Goal: Task Accomplishment & Management: Manage account settings

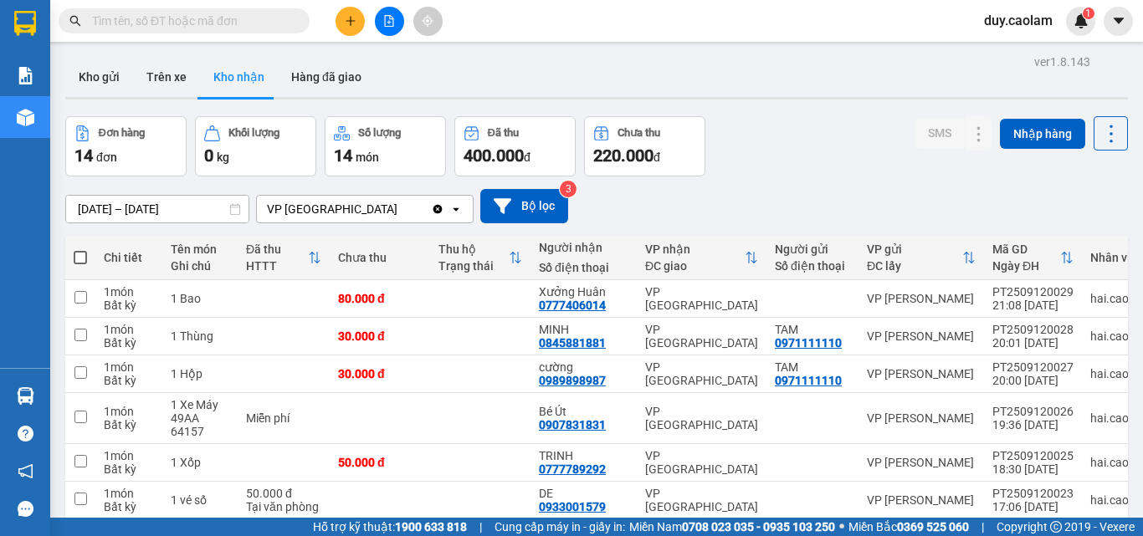
drag, startPoint x: 359, startPoint y: 38, endPoint x: 355, endPoint y: 29, distance: 9.8
click at [357, 36] on div "Kết quả tìm kiếm ( 0 ) Bộ lọc No Data duy.caolam 1" at bounding box center [571, 21] width 1143 height 42
click at [354, 27] on button at bounding box center [349, 21] width 29 height 29
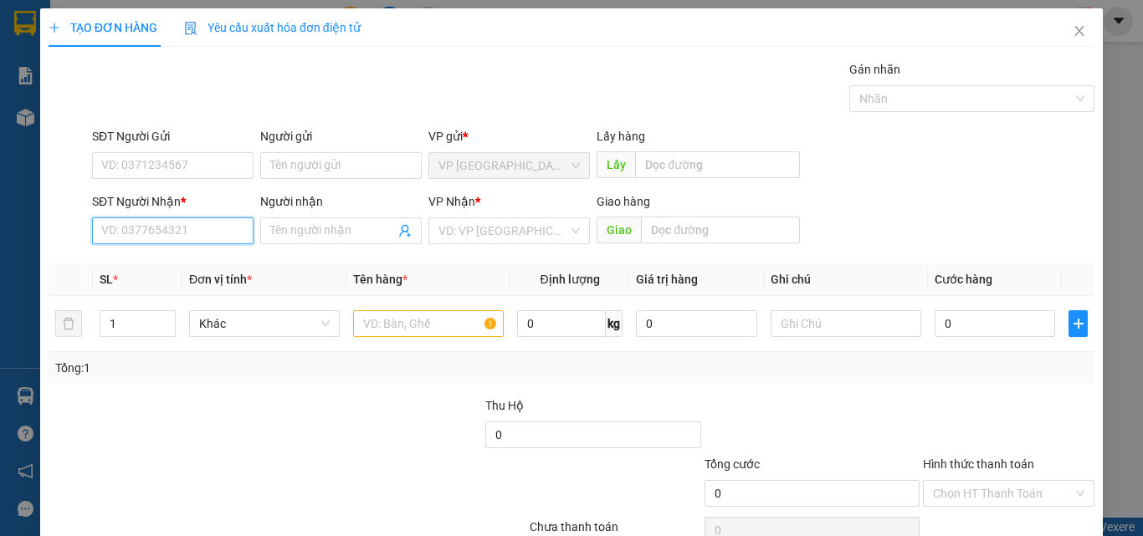
click at [170, 231] on input "SĐT Người Nhận *" at bounding box center [172, 230] width 161 height 27
drag, startPoint x: 172, startPoint y: 230, endPoint x: 195, endPoint y: 239, distance: 24.4
click at [179, 233] on input "941" at bounding box center [172, 230] width 161 height 27
click at [184, 239] on input "941" at bounding box center [172, 230] width 161 height 27
click at [167, 232] on input "941" at bounding box center [172, 230] width 161 height 27
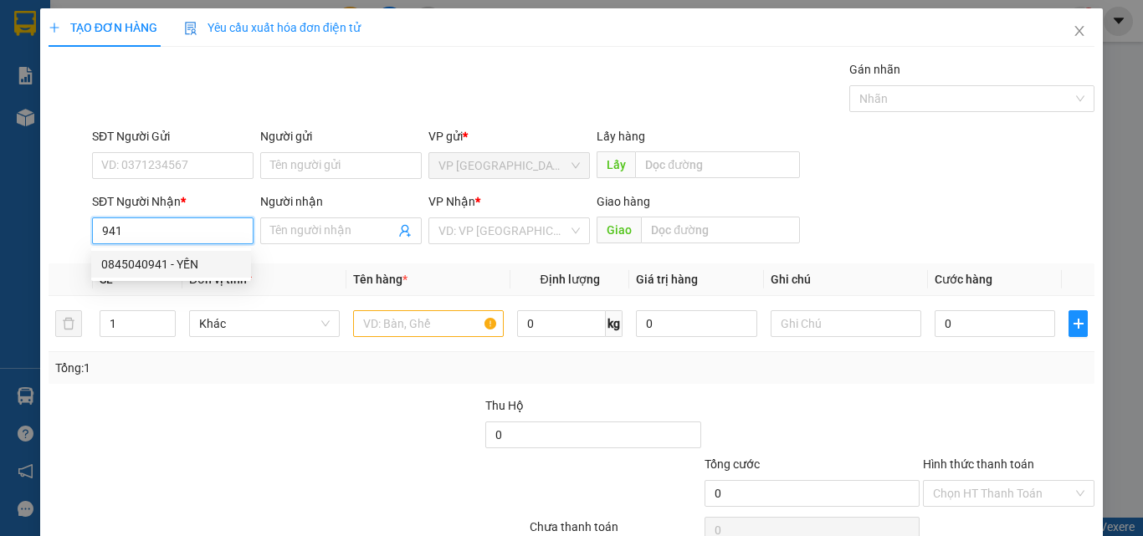
click at [173, 266] on div "0845040941 - YẾN" at bounding box center [171, 264] width 140 height 18
type input "0845040941"
type input "YẾN"
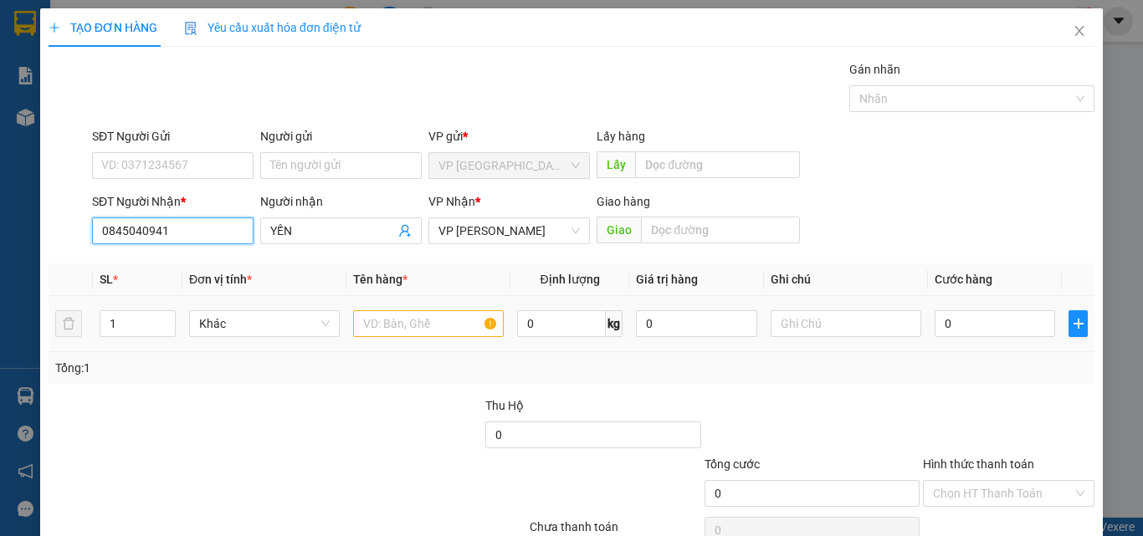
type input "0845040941"
click at [386, 326] on input "text" at bounding box center [428, 323] width 151 height 27
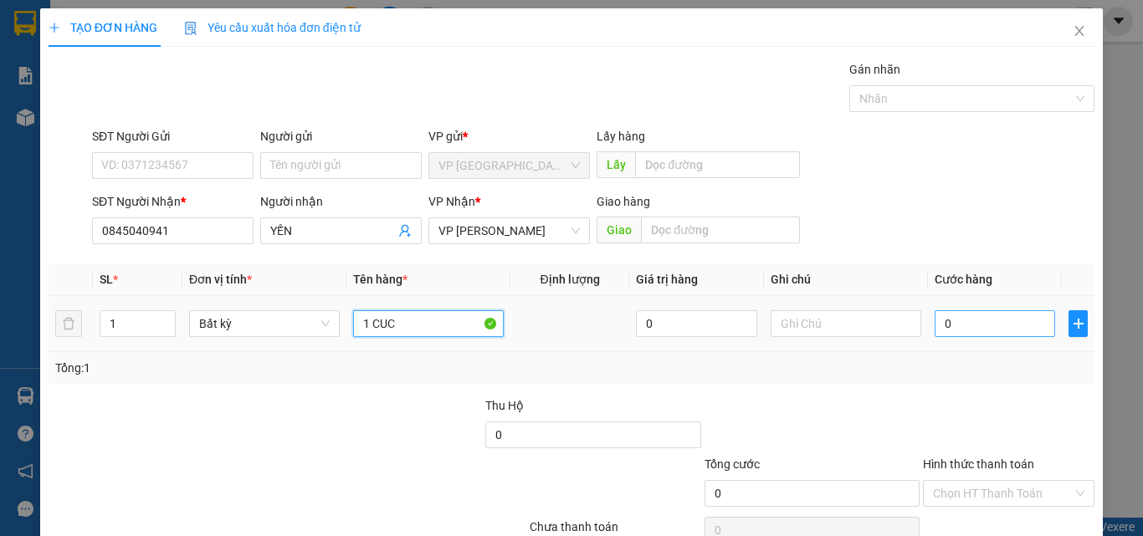
type input "1 CUC"
click at [975, 321] on input "0" at bounding box center [994, 323] width 120 height 27
click at [981, 331] on input "0" at bounding box center [994, 323] width 120 height 27
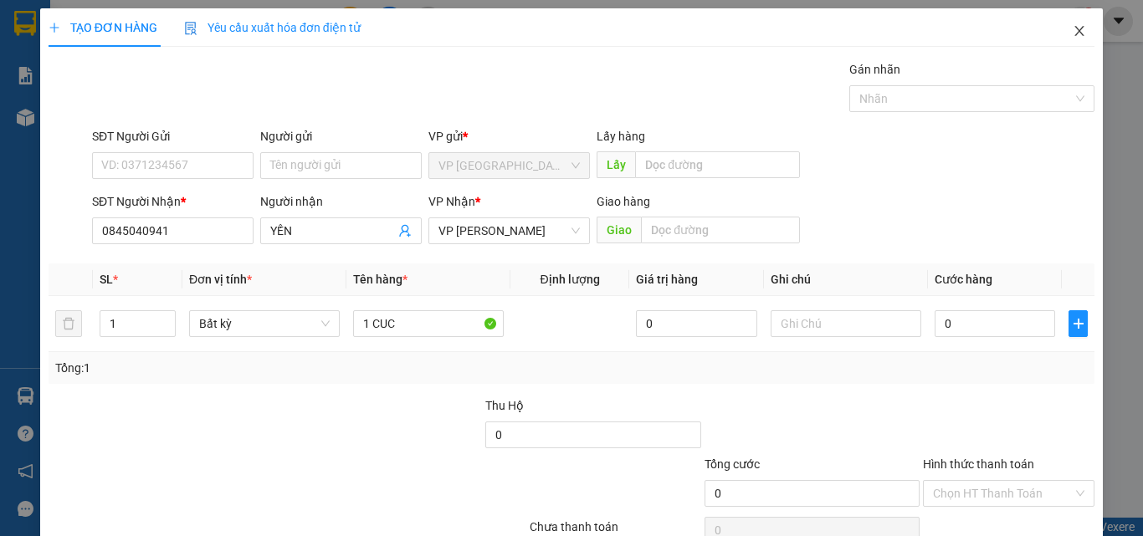
click at [1075, 28] on icon "close" at bounding box center [1079, 31] width 9 height 10
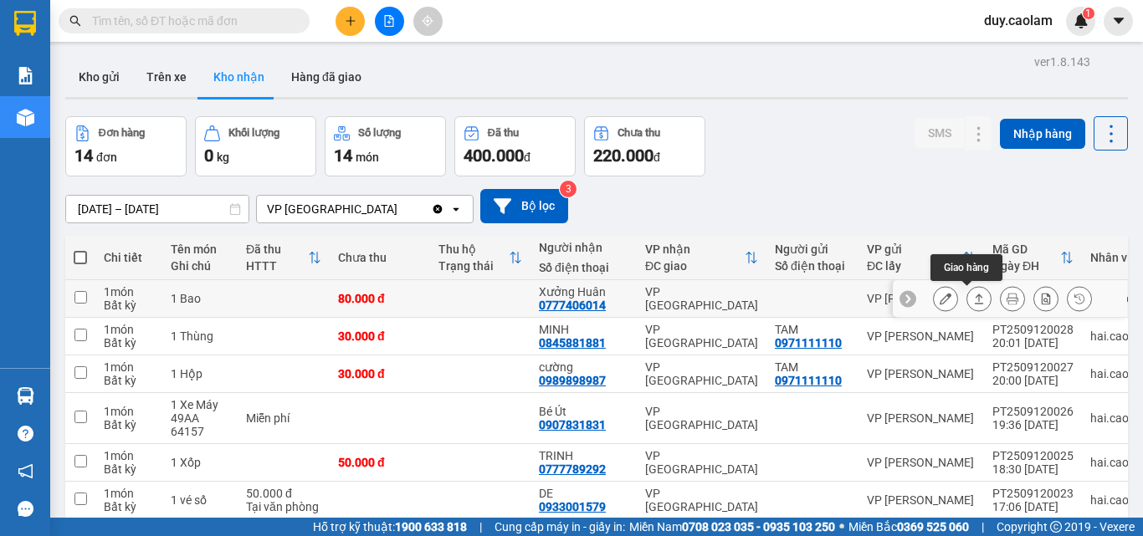
click at [973, 301] on icon at bounding box center [979, 299] width 12 height 12
click at [939, 298] on icon at bounding box center [945, 299] width 12 height 12
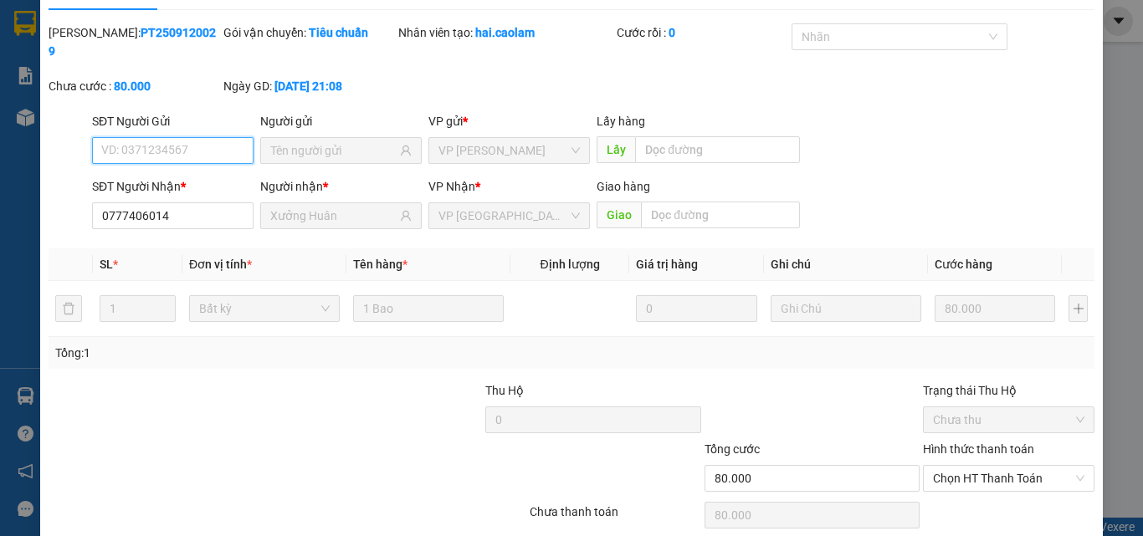
type input "0777406014"
type input "Xưởng Huân"
type input "80.000"
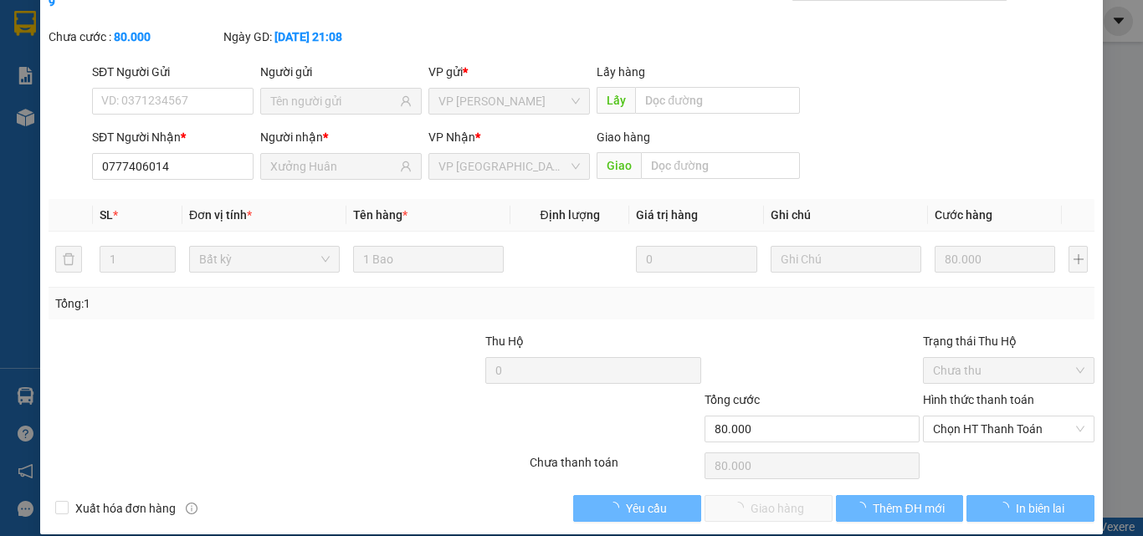
click at [985, 393] on label "Hình thức thanh toán" at bounding box center [978, 399] width 111 height 13
click at [985, 417] on input "Hình thức thanh toán" at bounding box center [1003, 429] width 140 height 25
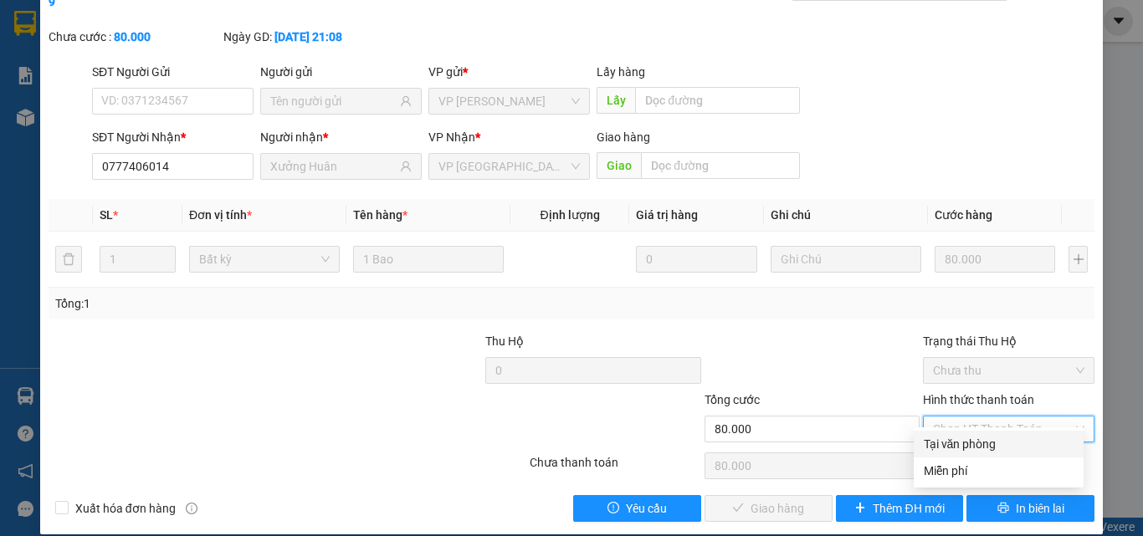
drag, startPoint x: 960, startPoint y: 437, endPoint x: 838, endPoint y: 454, distance: 123.4
click at [959, 437] on div "Tại văn phòng" at bounding box center [998, 444] width 150 height 18
type input "0"
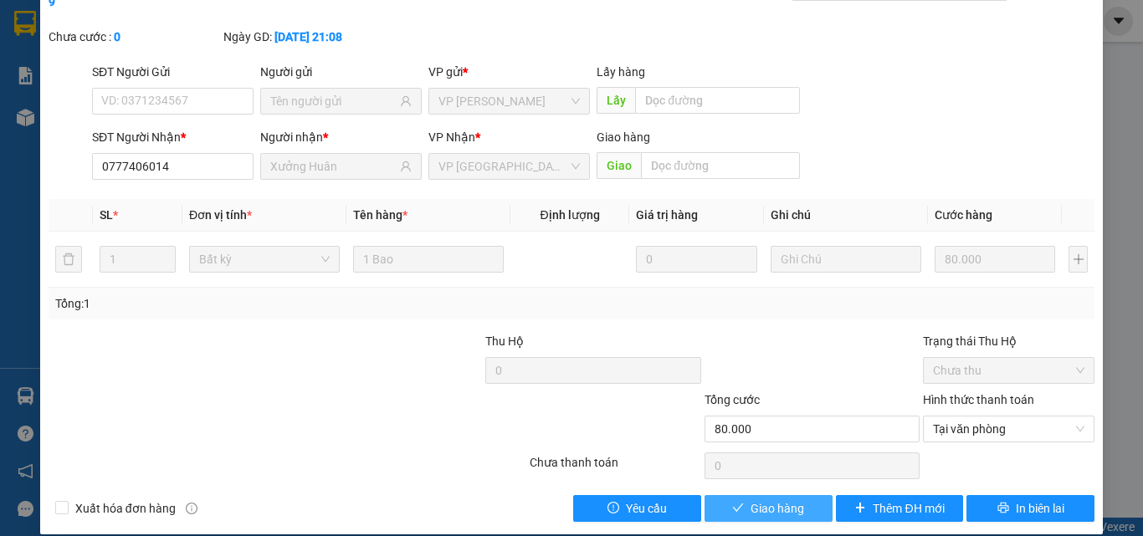
click at [780, 499] on span "Giao hàng" at bounding box center [777, 508] width 54 height 18
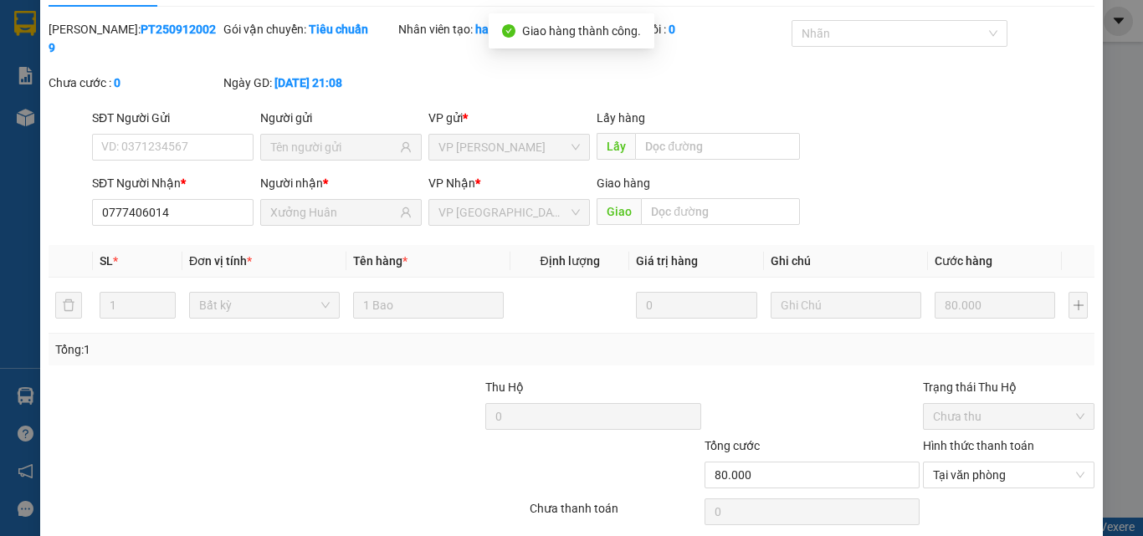
scroll to position [0, 0]
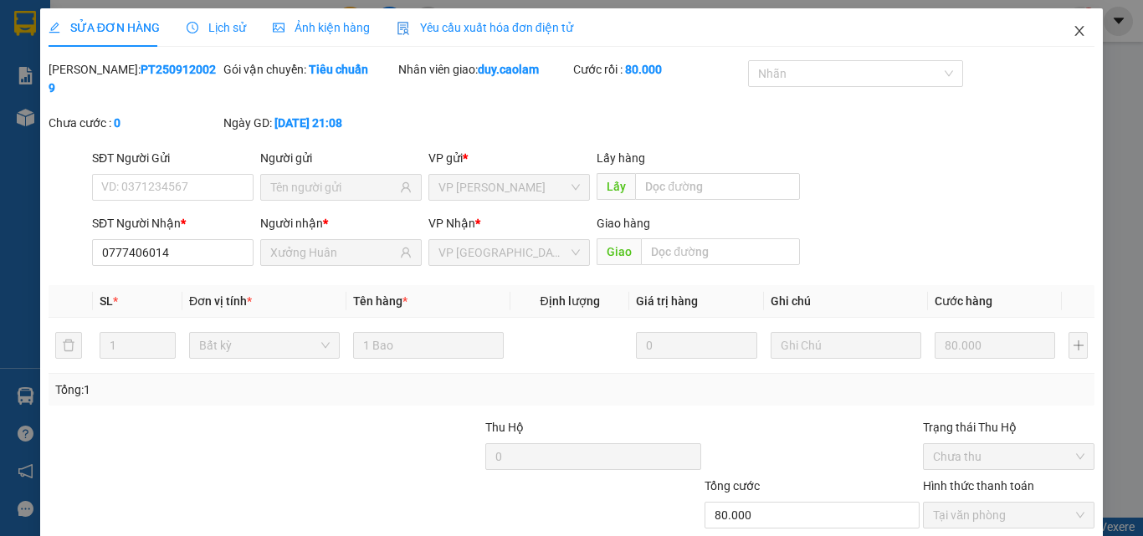
click at [1075, 34] on icon "close" at bounding box center [1079, 31] width 9 height 10
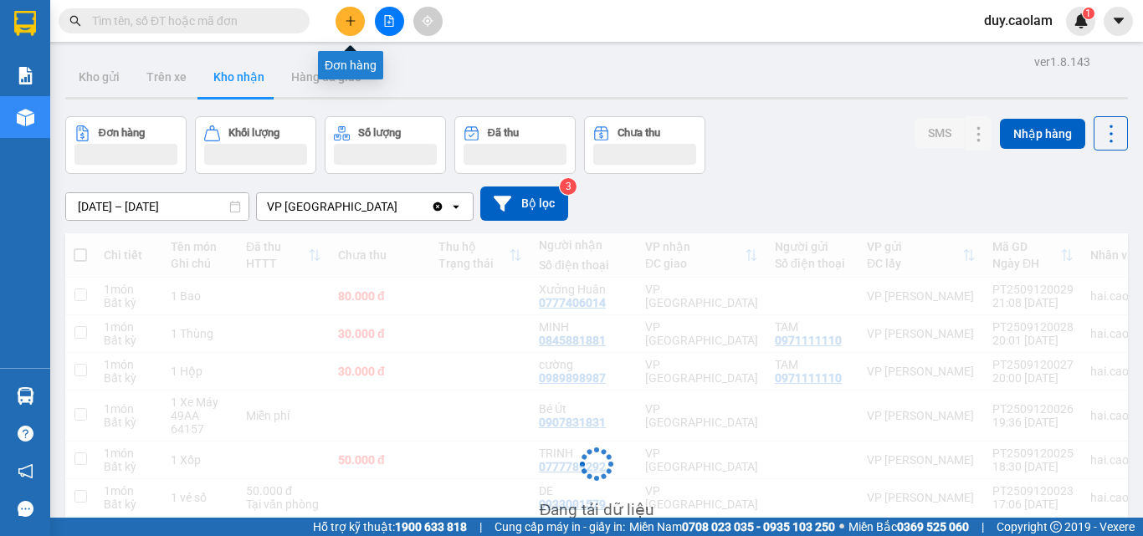
click at [351, 28] on button at bounding box center [349, 21] width 29 height 29
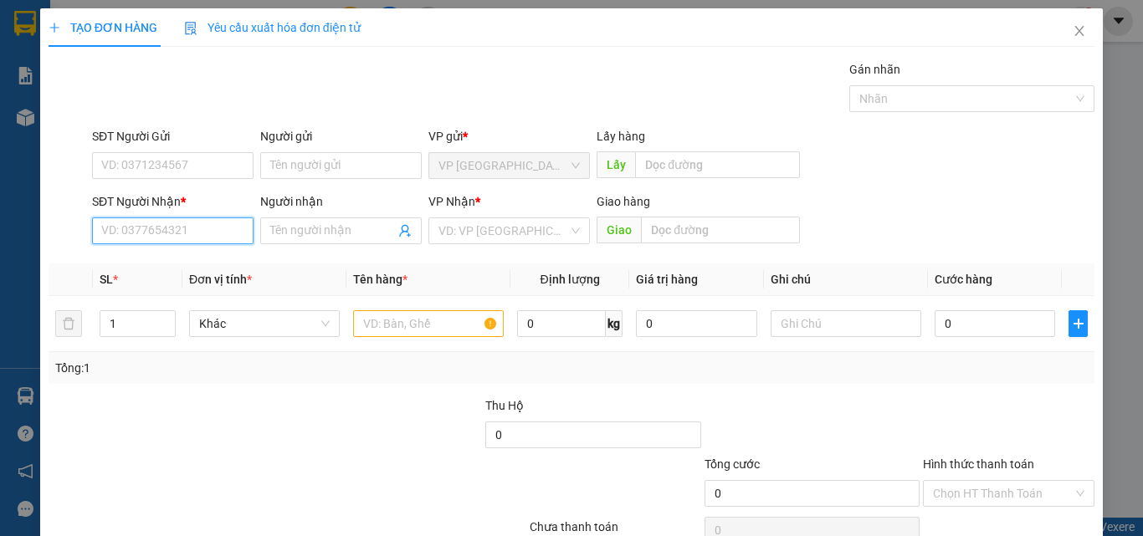
click at [157, 231] on input "SĐT Người Nhận *" at bounding box center [172, 230] width 161 height 27
click at [180, 267] on div "0845040941 - YẾN" at bounding box center [171, 264] width 140 height 18
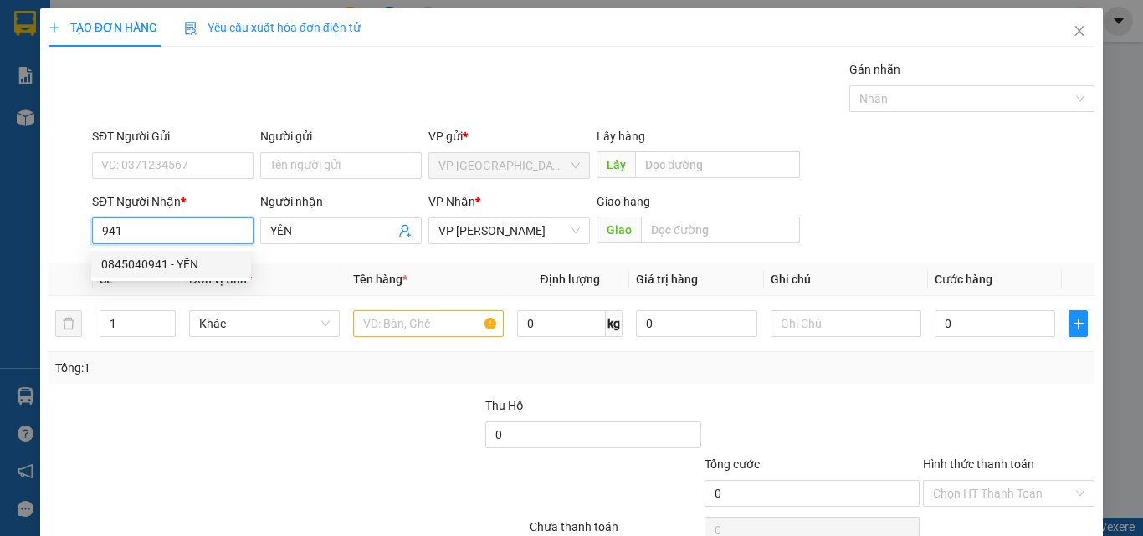
type input "0845040941"
type input "YẾN"
type input "0845040941"
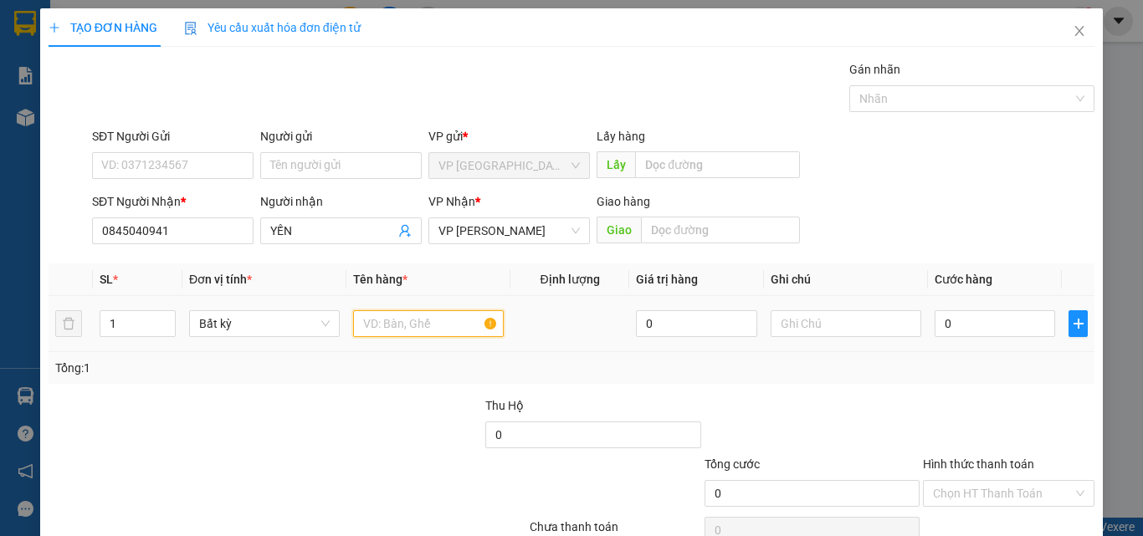
click at [410, 327] on input "text" at bounding box center [428, 323] width 151 height 27
type input "1CUC"
click at [992, 330] on input "0" at bounding box center [994, 323] width 120 height 27
type input "4"
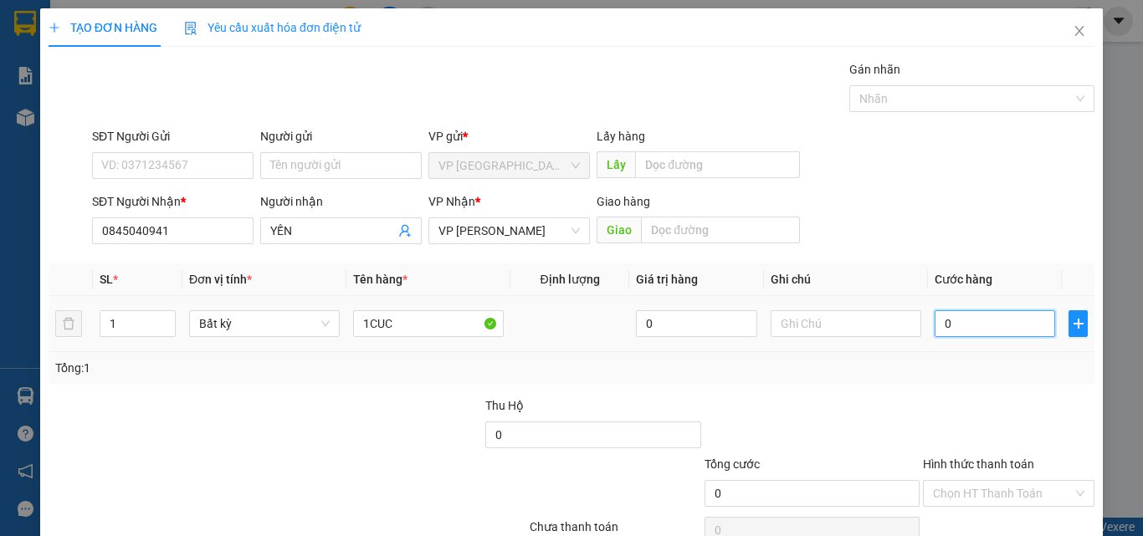
type input "4"
type input "40"
type input "400"
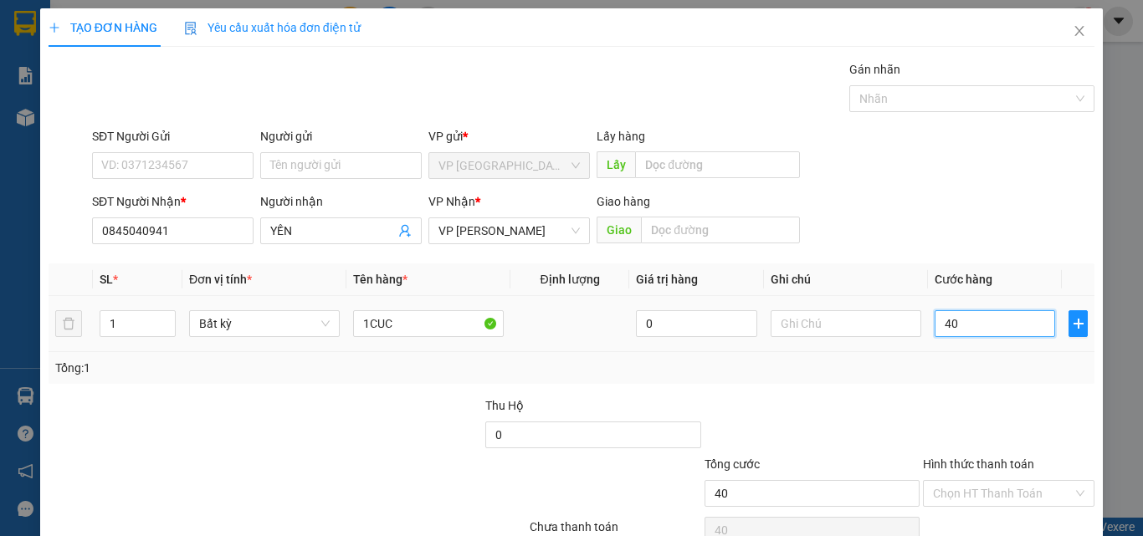
type input "400"
type input "4.000"
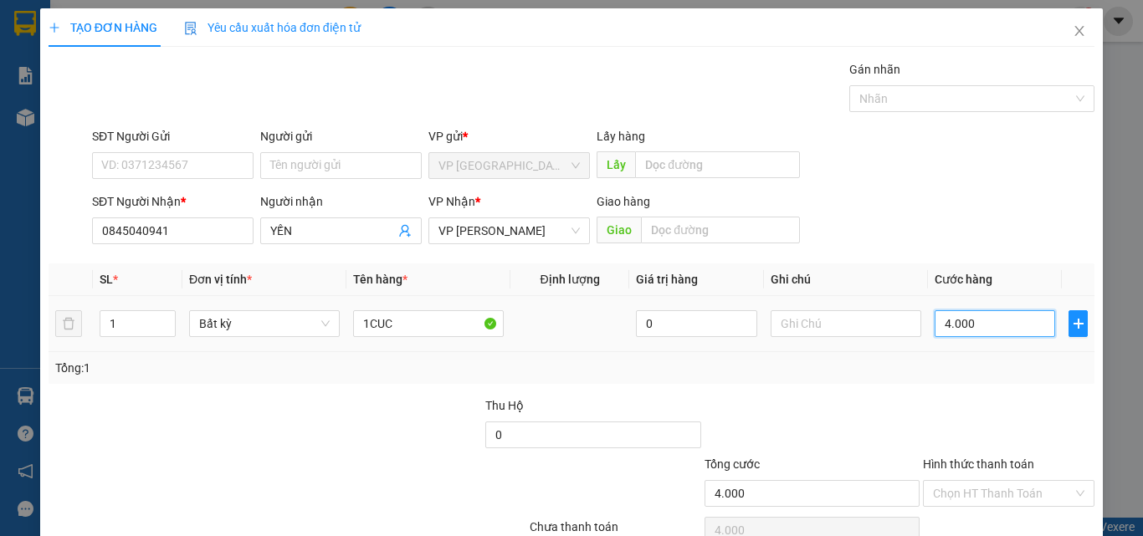
type input "40.000"
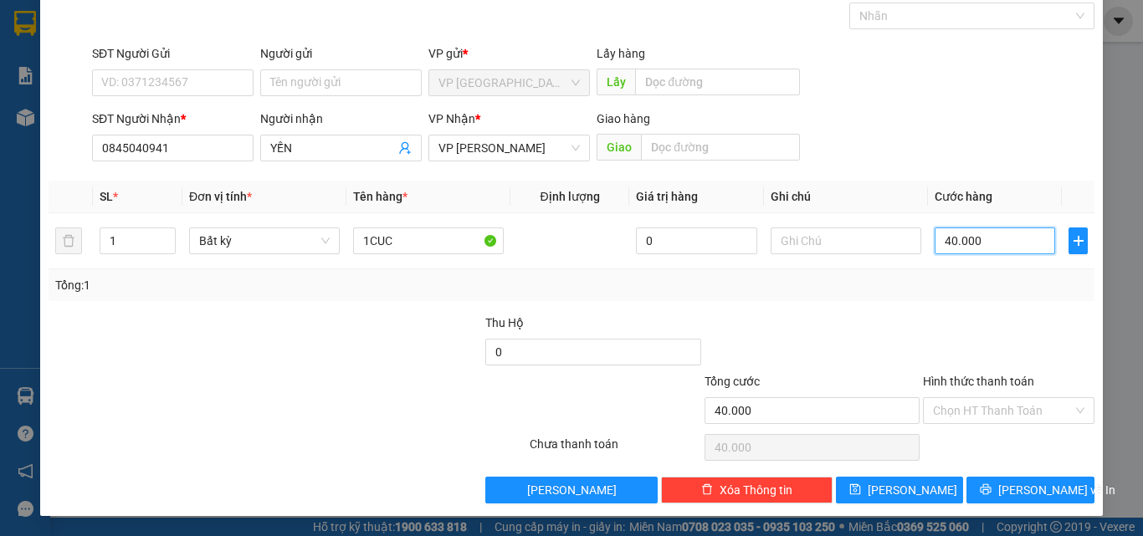
type input "40.000"
click at [981, 385] on label "Hình thức thanh toán" at bounding box center [978, 381] width 111 height 13
click at [981, 398] on input "Hình thức thanh toán" at bounding box center [1003, 410] width 140 height 25
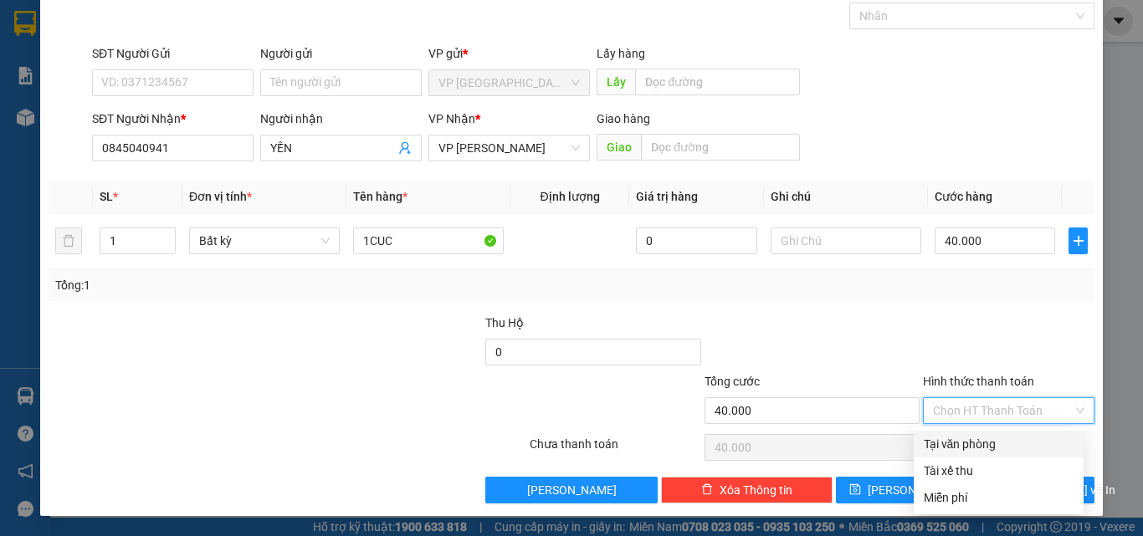
click at [964, 439] on div "Tại văn phòng" at bounding box center [998, 444] width 150 height 18
type input "0"
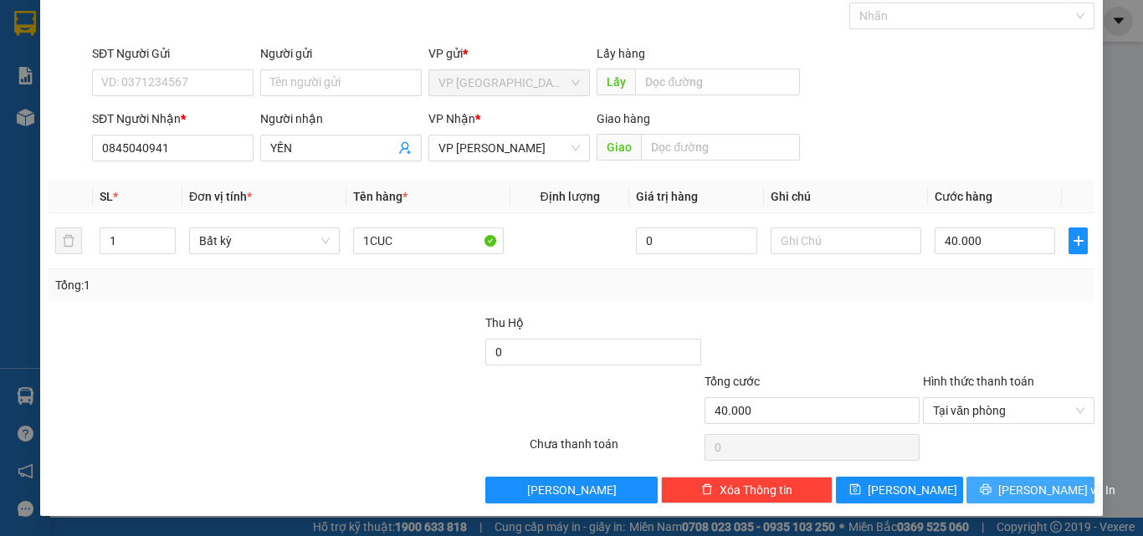
click at [1000, 498] on button "[PERSON_NAME] và In" at bounding box center [1030, 490] width 128 height 27
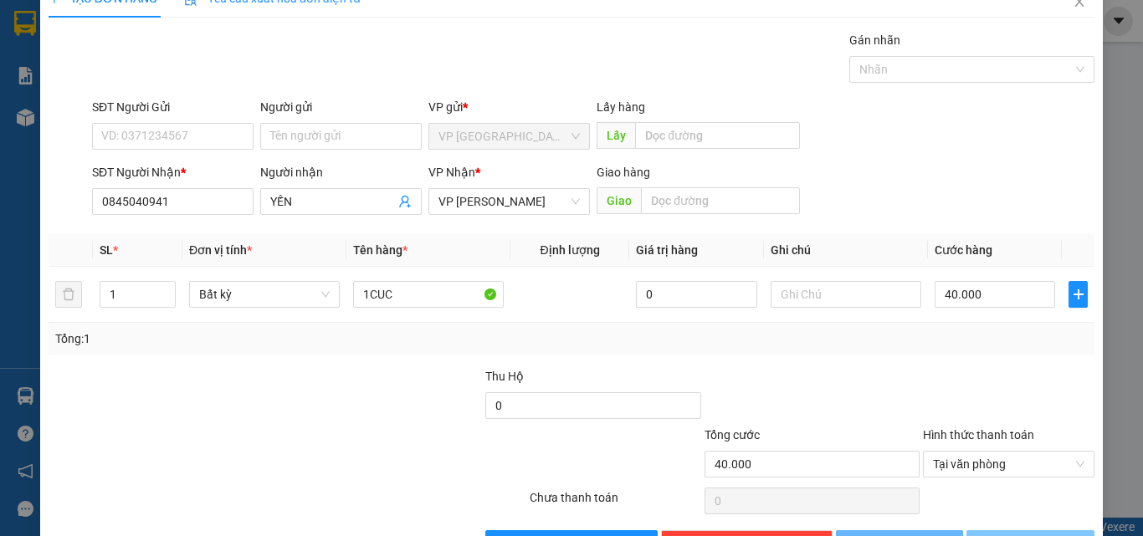
scroll to position [0, 0]
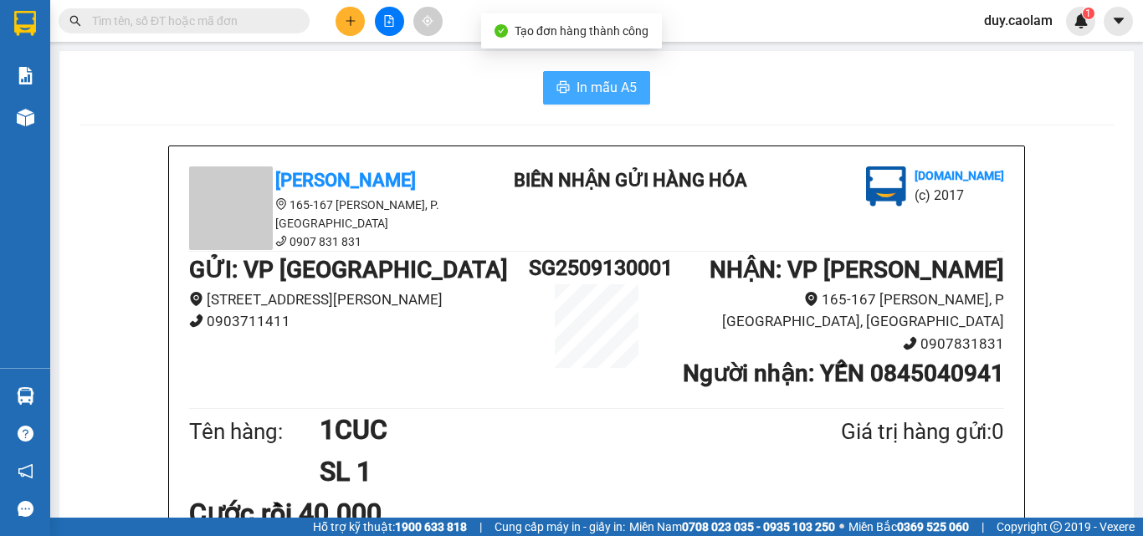
click at [624, 89] on span "In mẫu A5" at bounding box center [606, 87] width 60 height 21
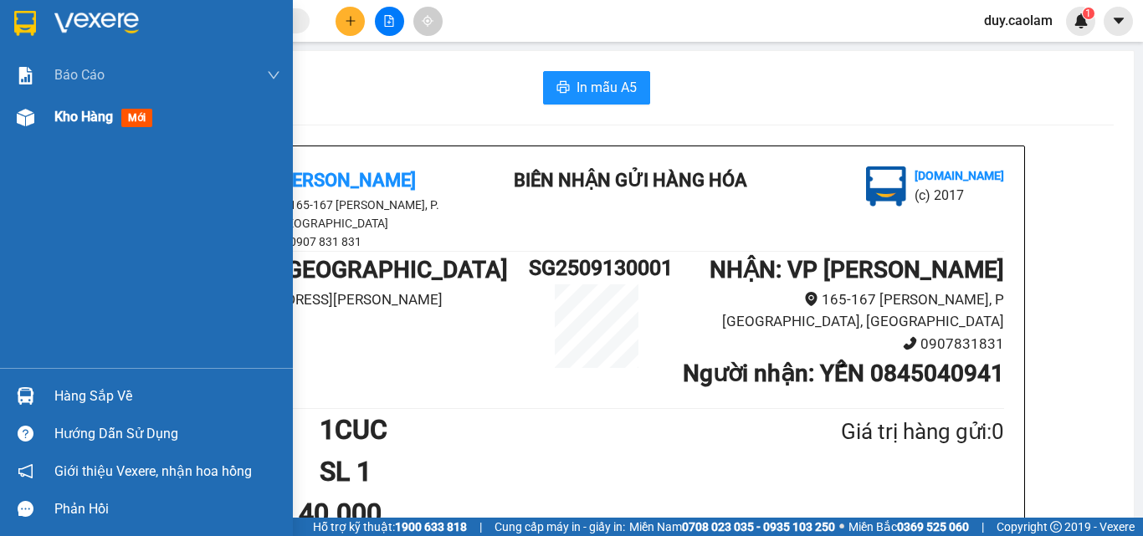
click at [69, 125] on div "Kho hàng mới" at bounding box center [106, 116] width 105 height 21
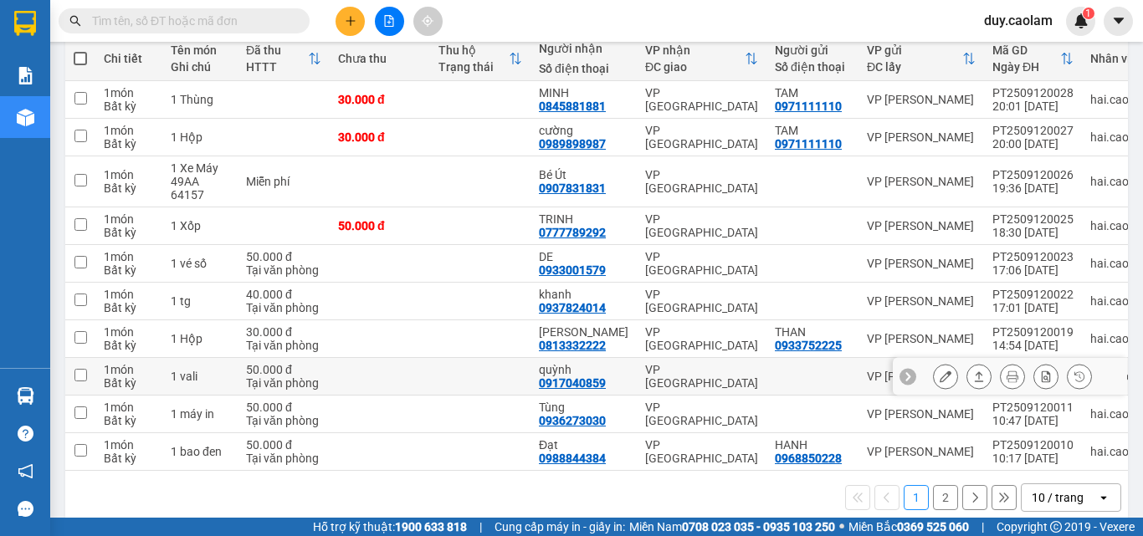
scroll to position [228, 0]
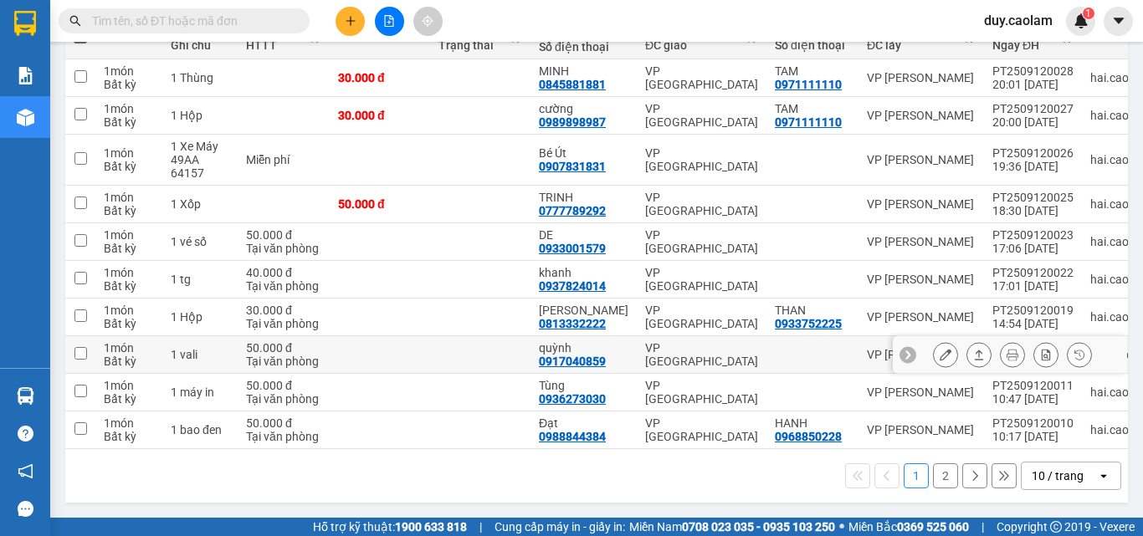
click at [939, 349] on icon at bounding box center [945, 355] width 12 height 12
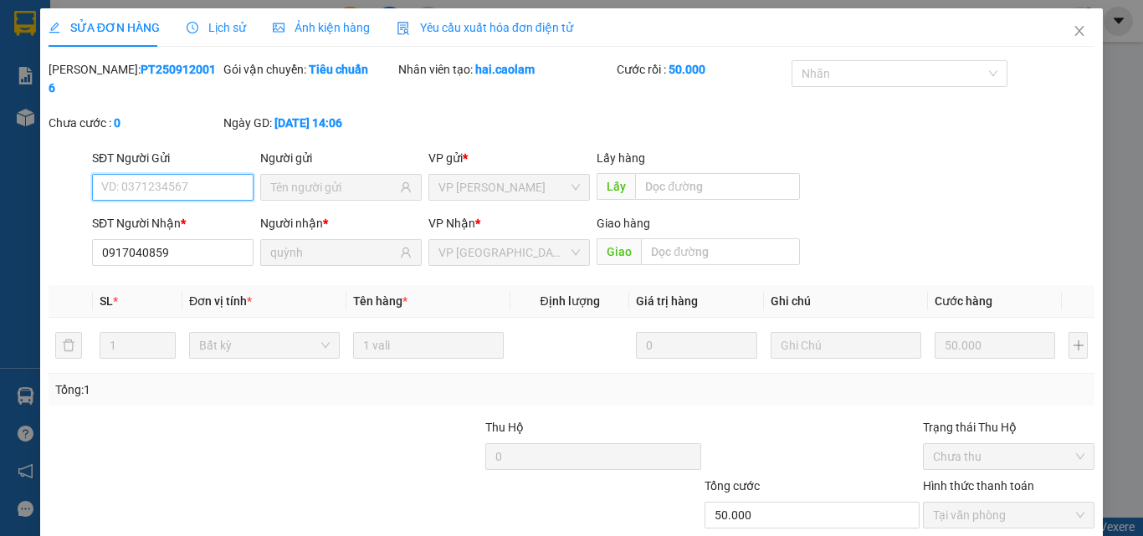
type input "0917040859"
type input "quỳnh"
type input "50.000"
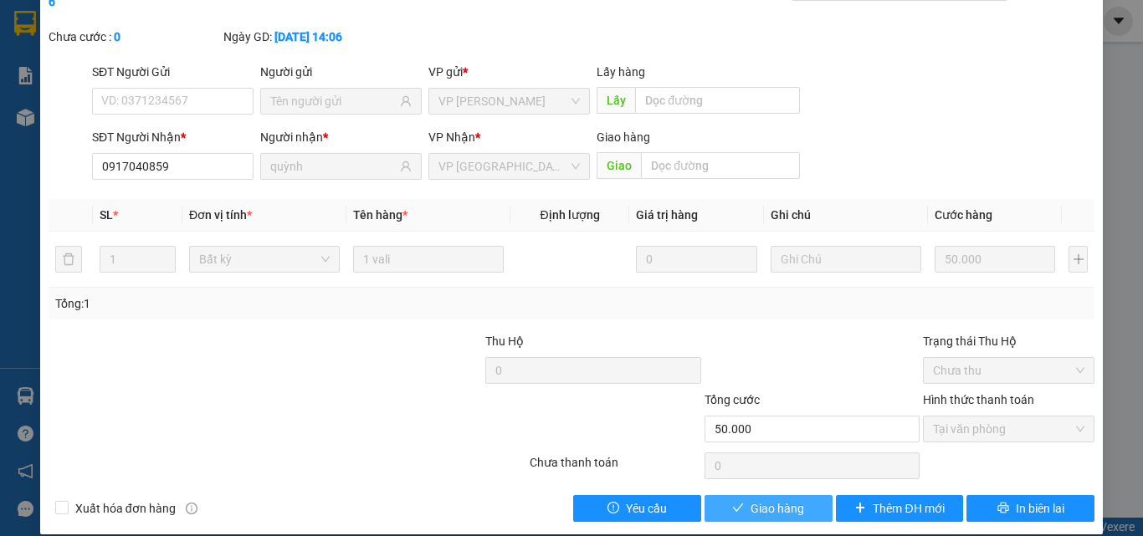
click at [738, 495] on button "Giao hàng" at bounding box center [768, 508] width 128 height 27
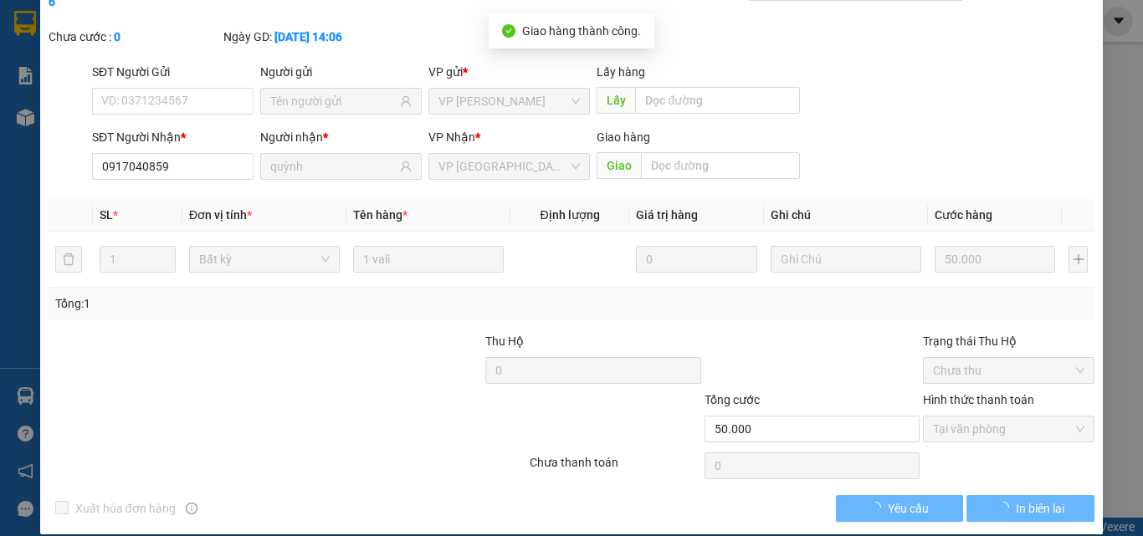
scroll to position [0, 0]
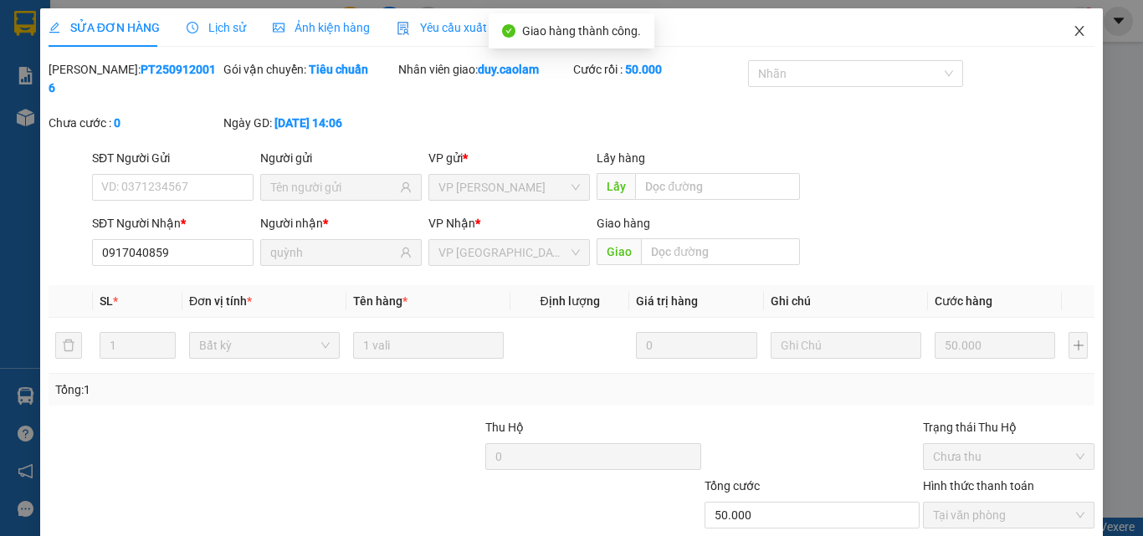
click at [1072, 32] on icon "close" at bounding box center [1078, 30] width 13 height 13
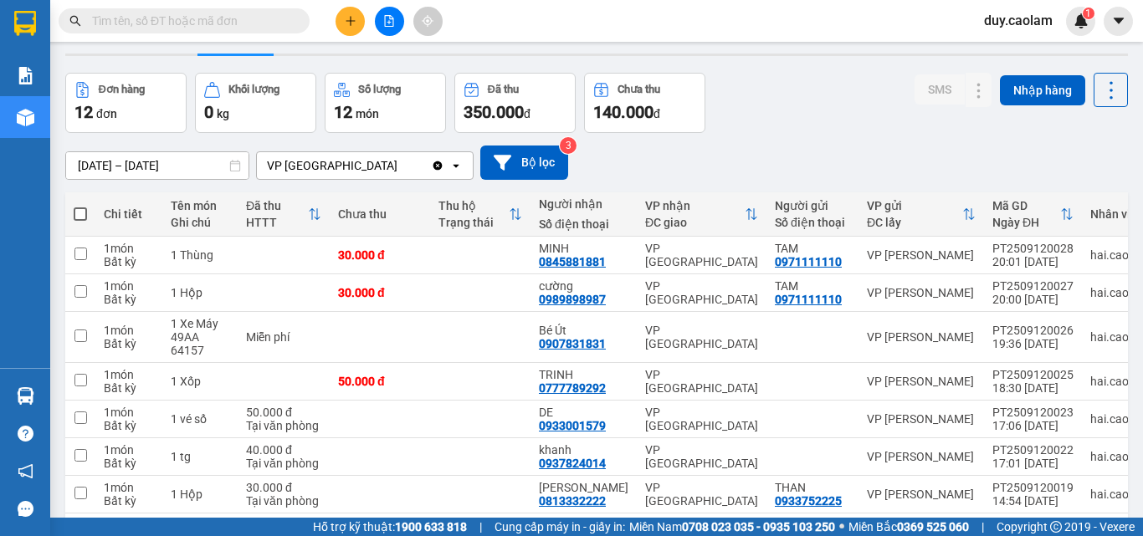
scroll to position [84, 0]
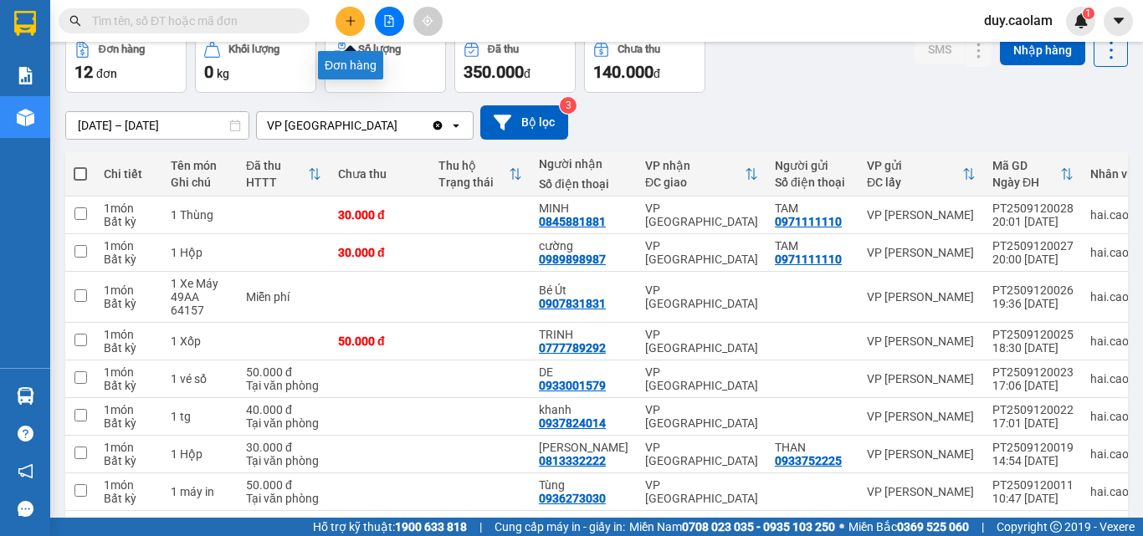
click at [354, 18] on icon "plus" at bounding box center [351, 21] width 12 height 12
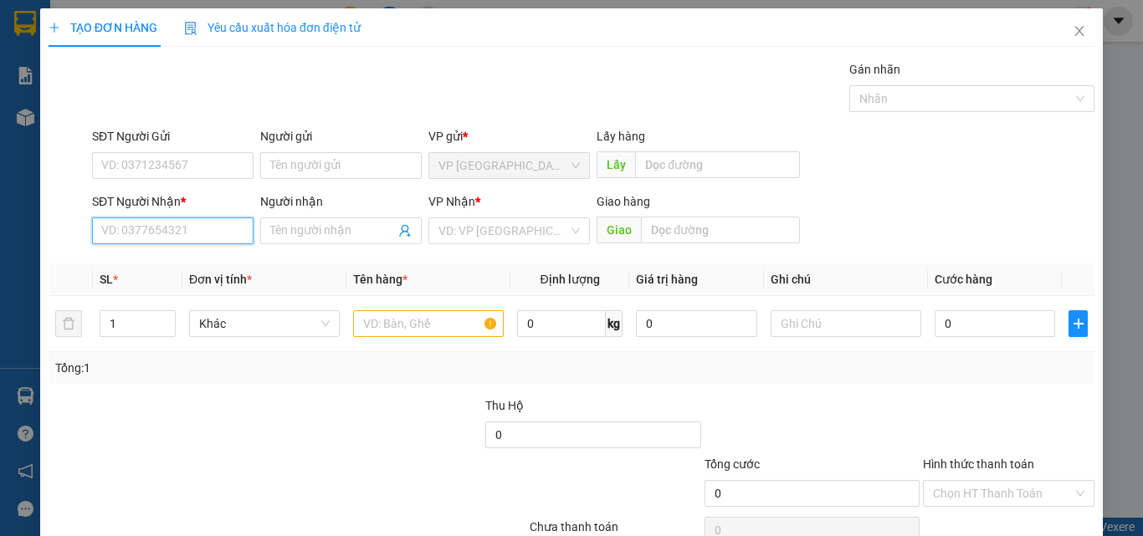
click at [192, 236] on input "SĐT Người Nhận *" at bounding box center [172, 230] width 161 height 27
click at [191, 225] on input "045" at bounding box center [172, 230] width 161 height 27
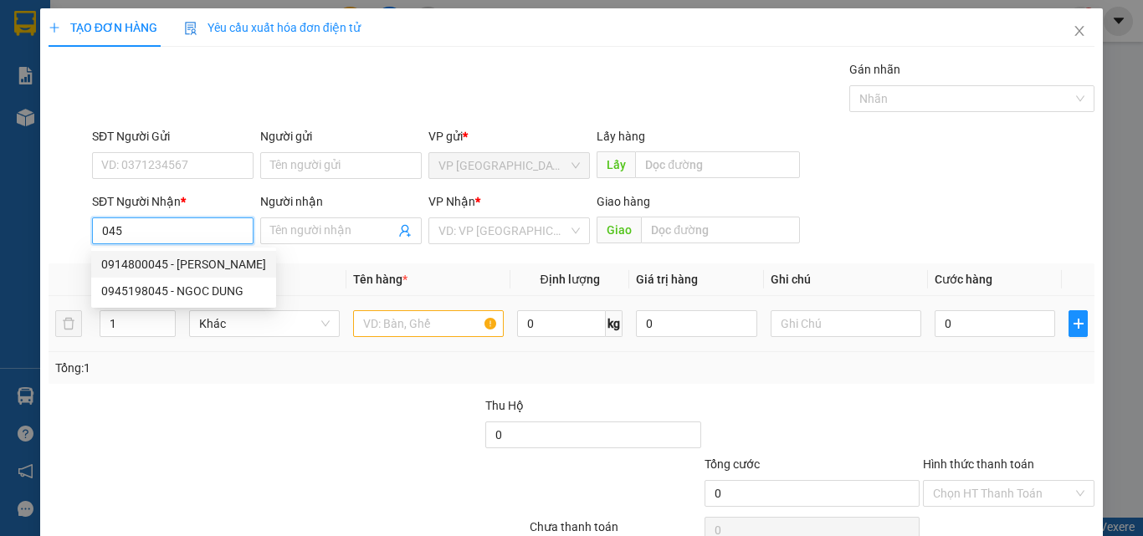
drag, startPoint x: 177, startPoint y: 259, endPoint x: 346, endPoint y: 315, distance: 178.0
click at [179, 261] on div "0914800045 - [PERSON_NAME]" at bounding box center [183, 264] width 165 height 18
type input "0914800045"
type input "[PERSON_NAME]"
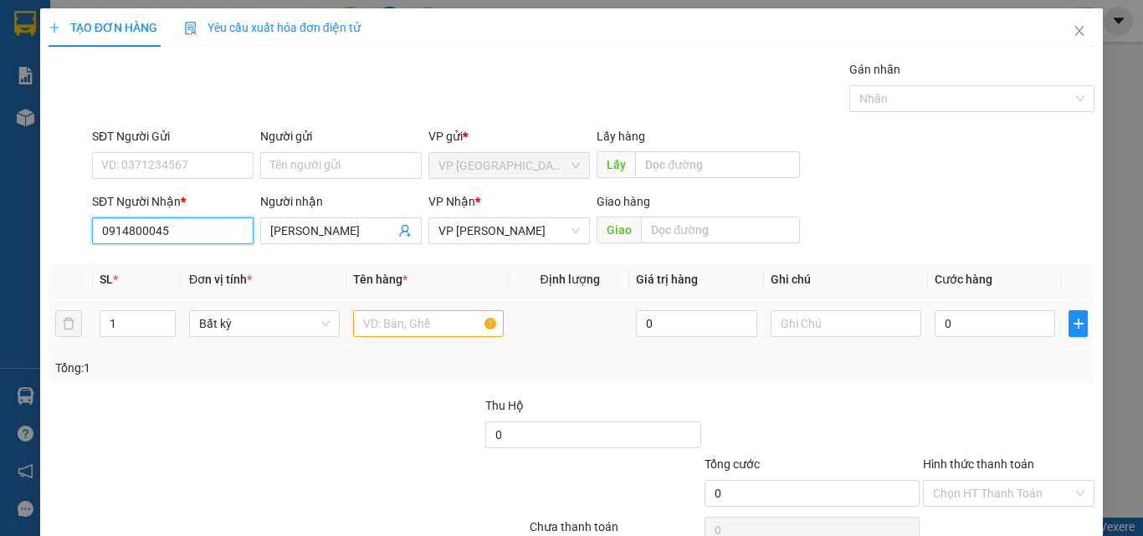
type input "0914800045"
click at [396, 323] on input "text" at bounding box center [428, 323] width 151 height 27
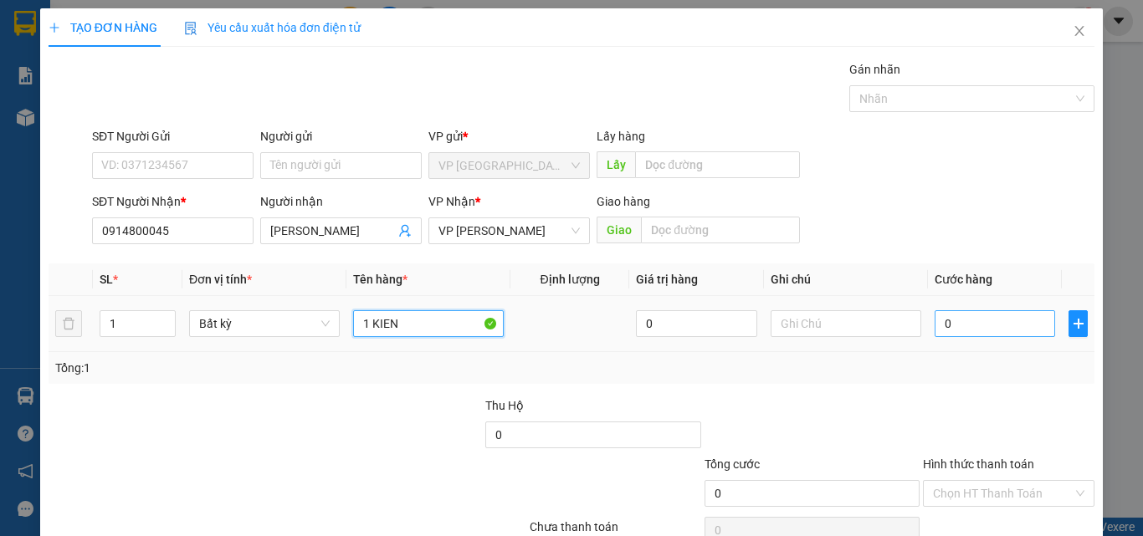
type input "1 KIEN"
click at [971, 321] on input "0" at bounding box center [994, 323] width 120 height 27
type input "3"
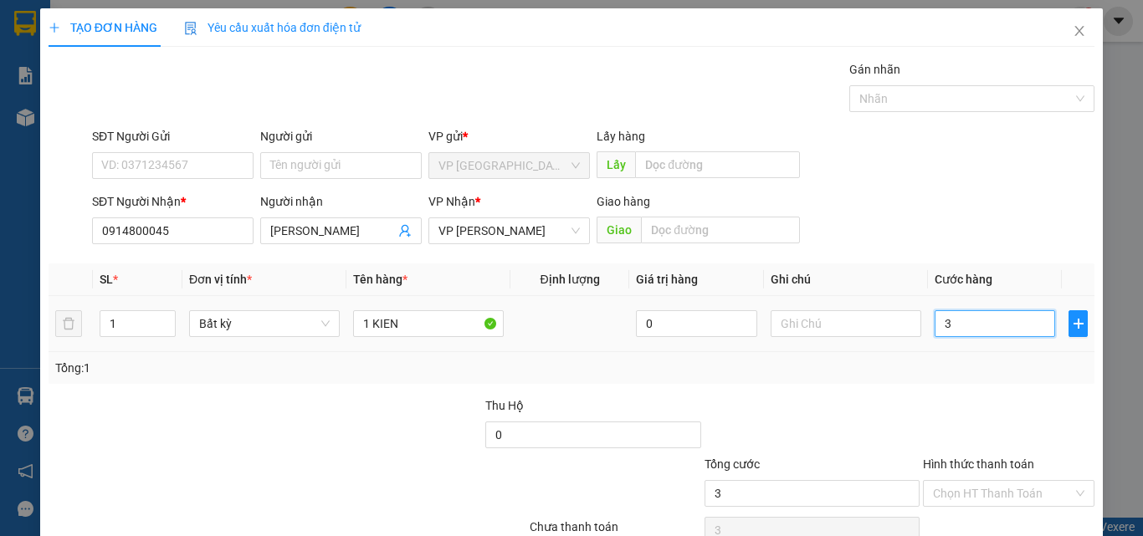
type input "30"
type input "300"
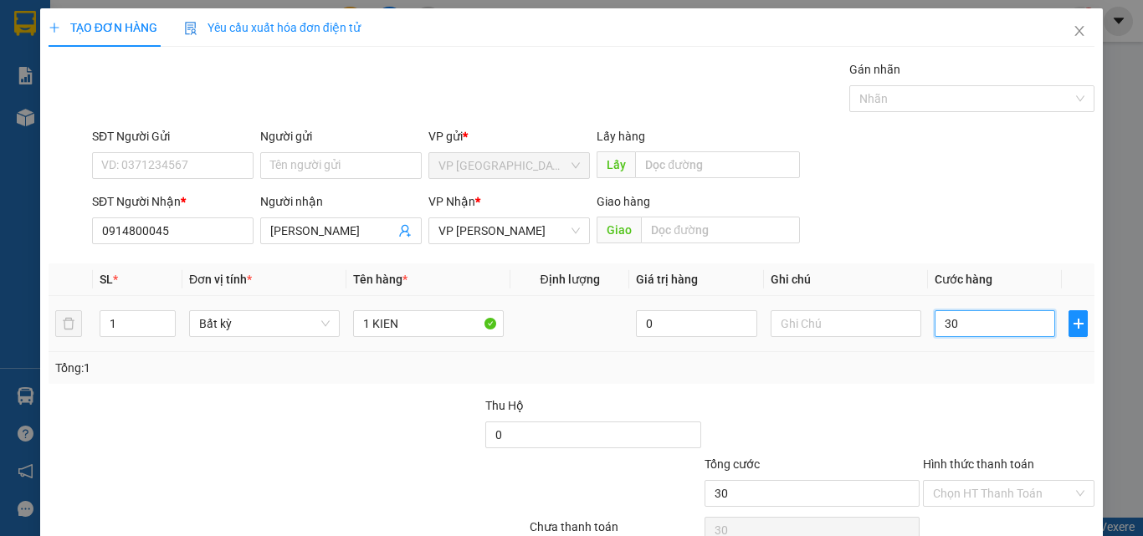
type input "300"
type input "3.000"
type input "30.000"
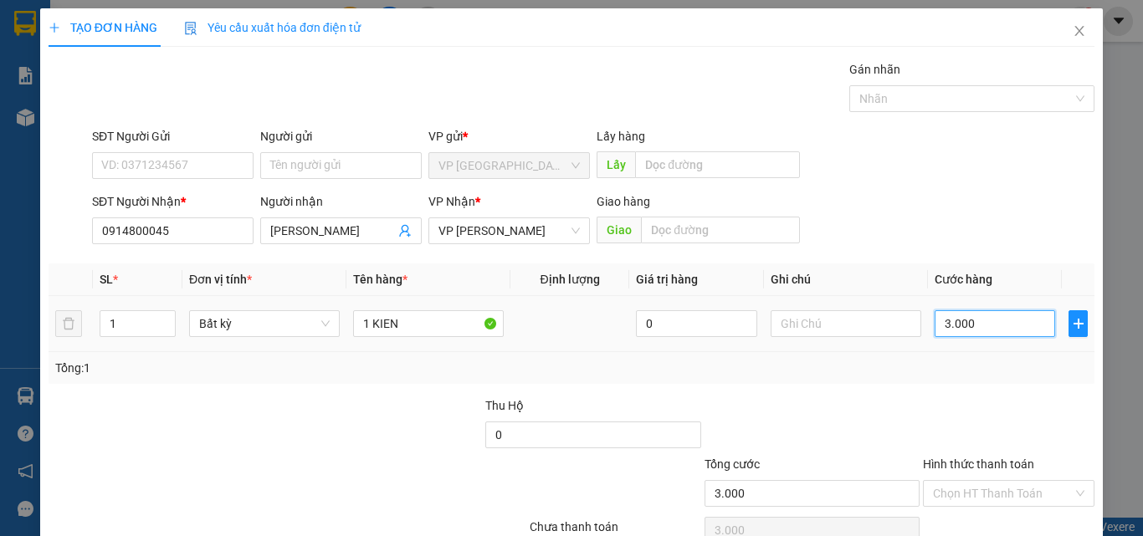
type input "30.000"
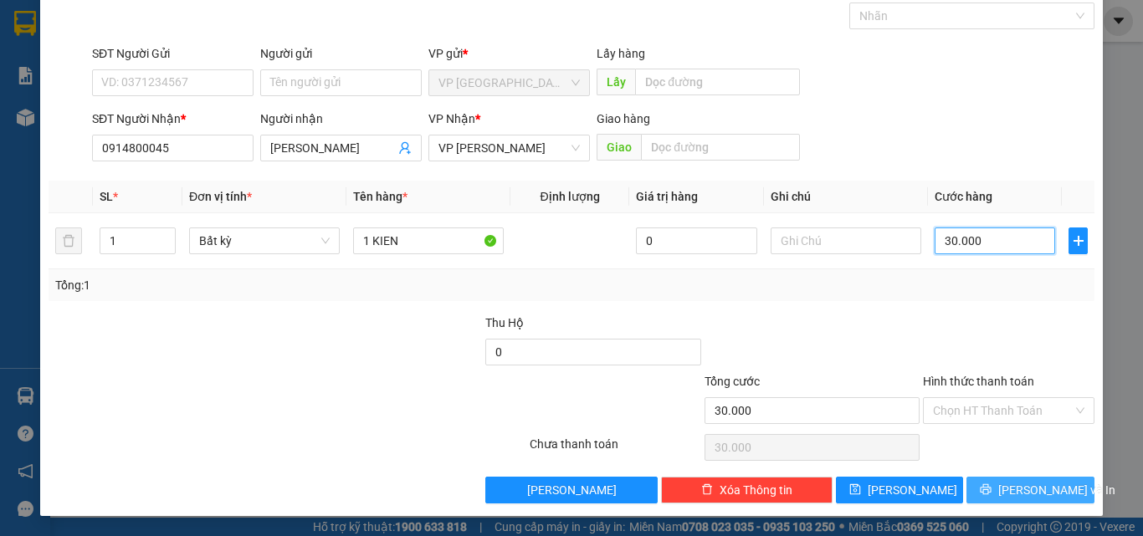
type input "30.000"
click at [982, 485] on button "[PERSON_NAME] và In" at bounding box center [1030, 490] width 128 height 27
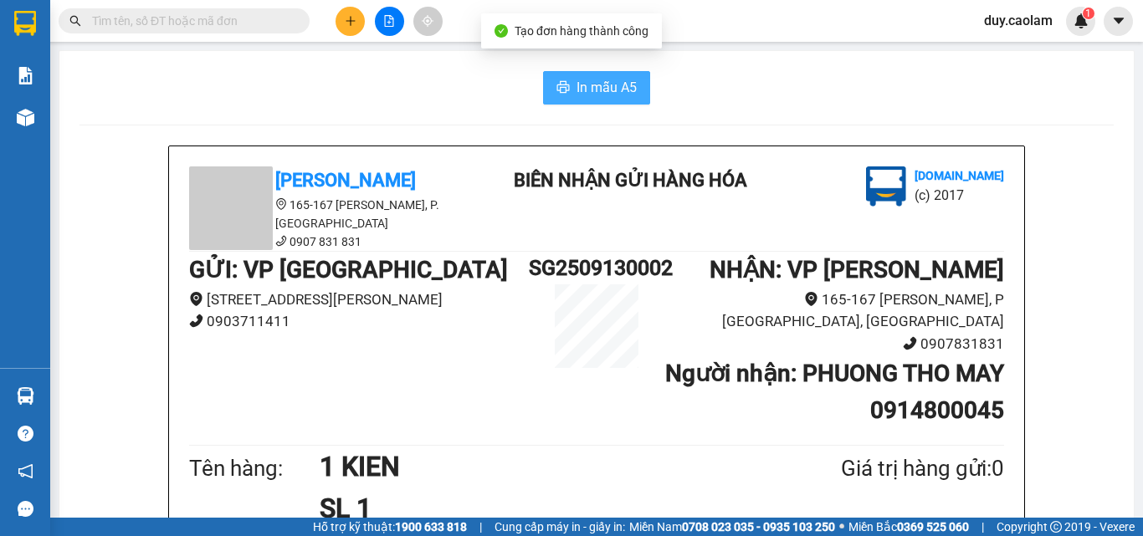
click at [594, 88] on span "In mẫu A5" at bounding box center [606, 87] width 60 height 21
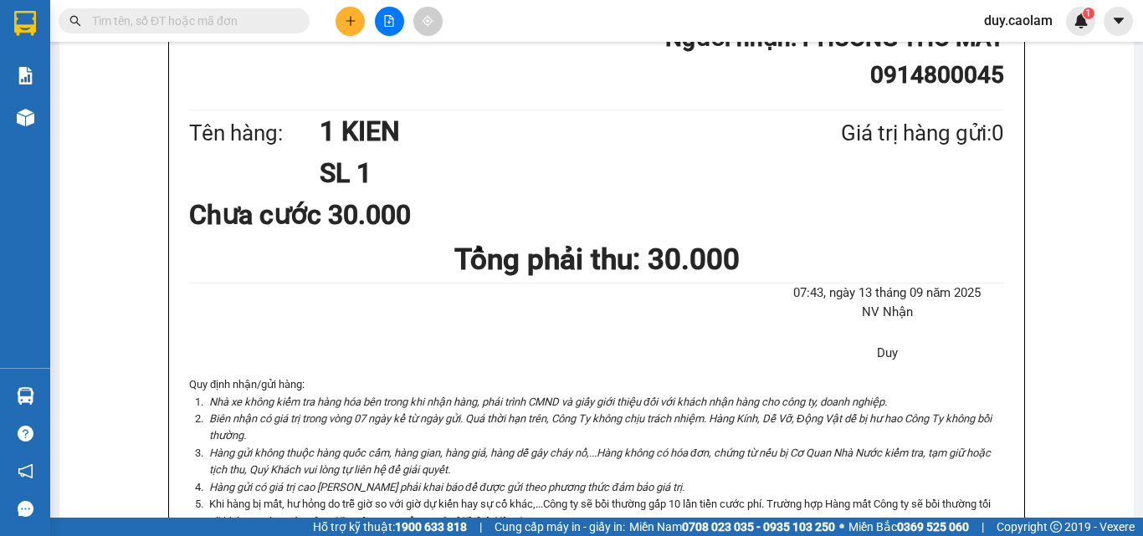
scroll to position [84, 0]
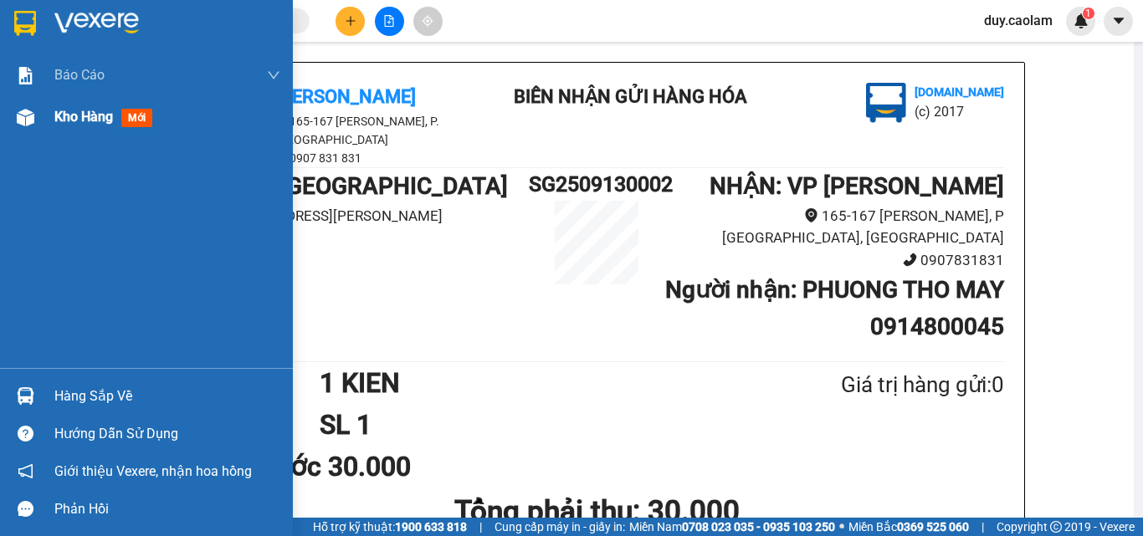
click at [42, 135] on div "Kho hàng mới" at bounding box center [146, 117] width 293 height 42
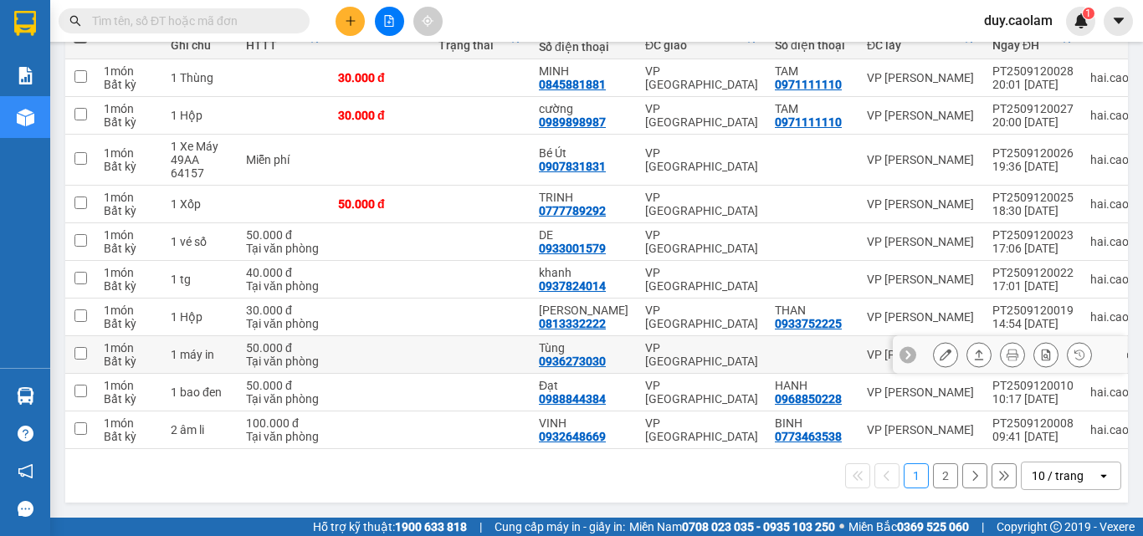
scroll to position [228, 0]
click at [933, 472] on button "2" at bounding box center [945, 475] width 25 height 25
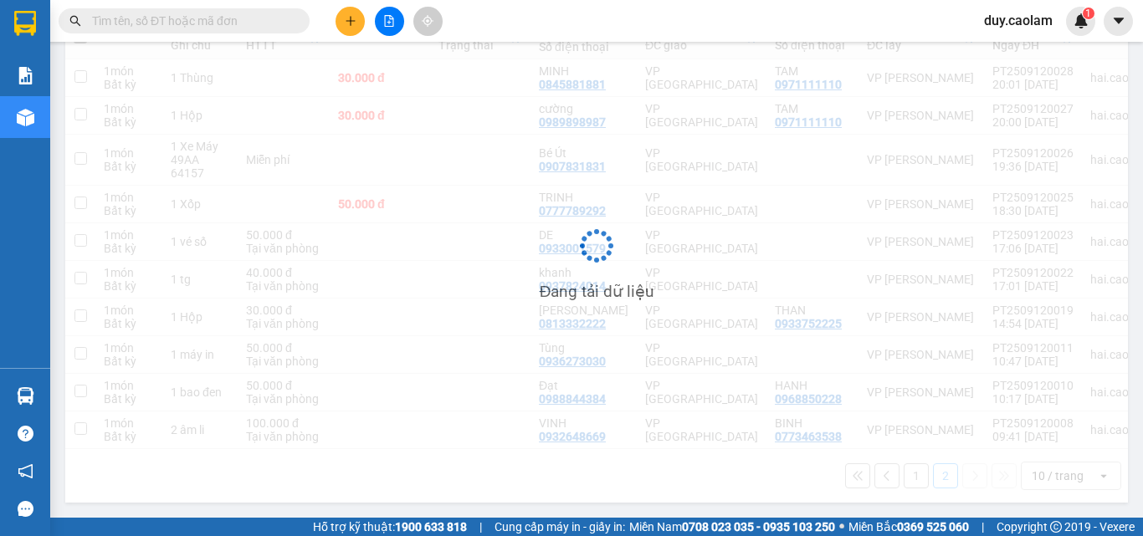
scroll to position [77, 0]
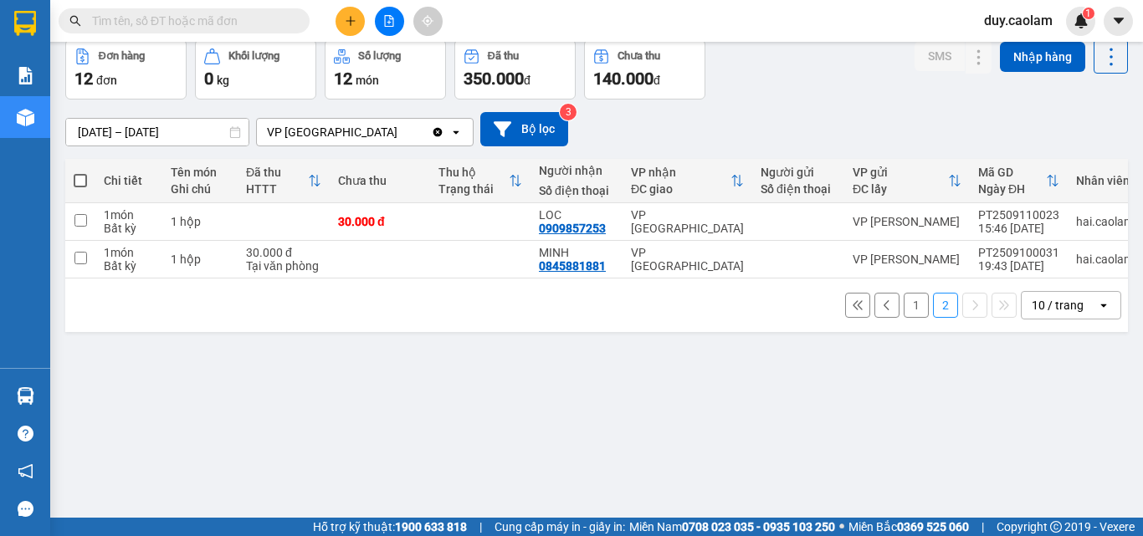
click at [908, 316] on button "1" at bounding box center [915, 305] width 25 height 25
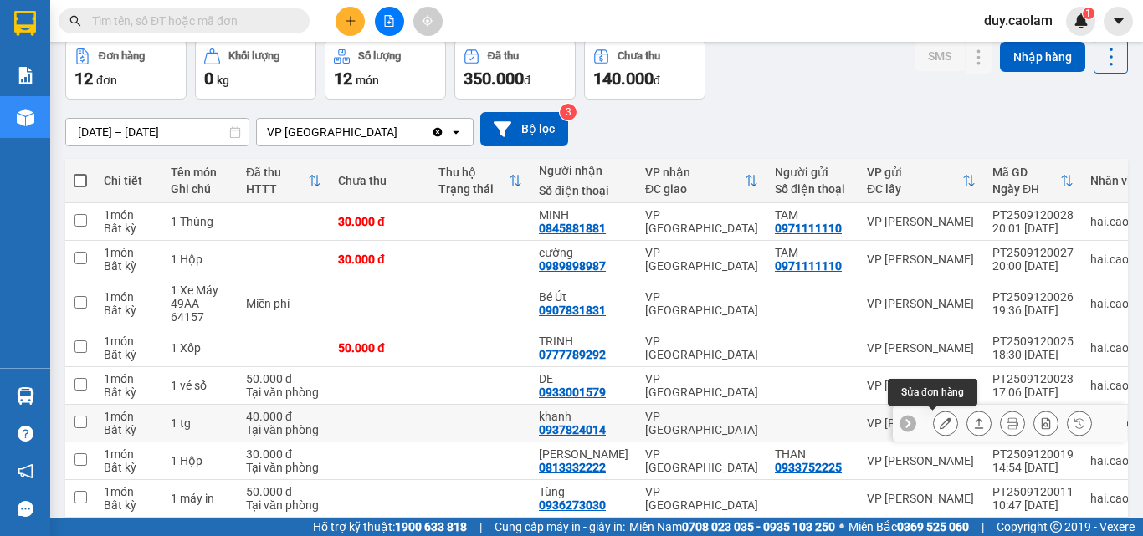
click at [939, 422] on icon at bounding box center [945, 423] width 12 height 12
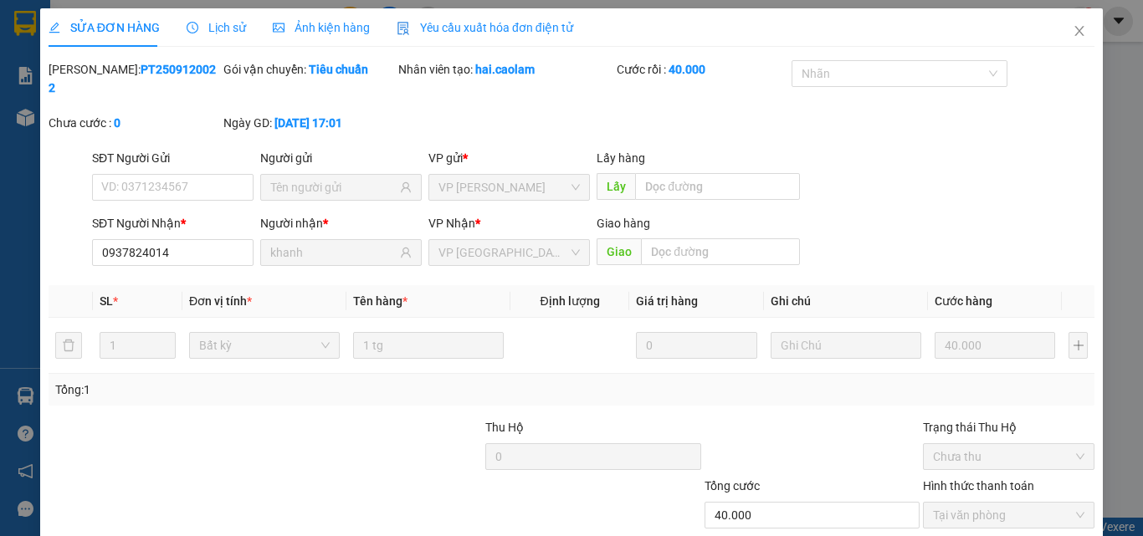
type input "0937824014"
type input "khanh"
type input "40.000"
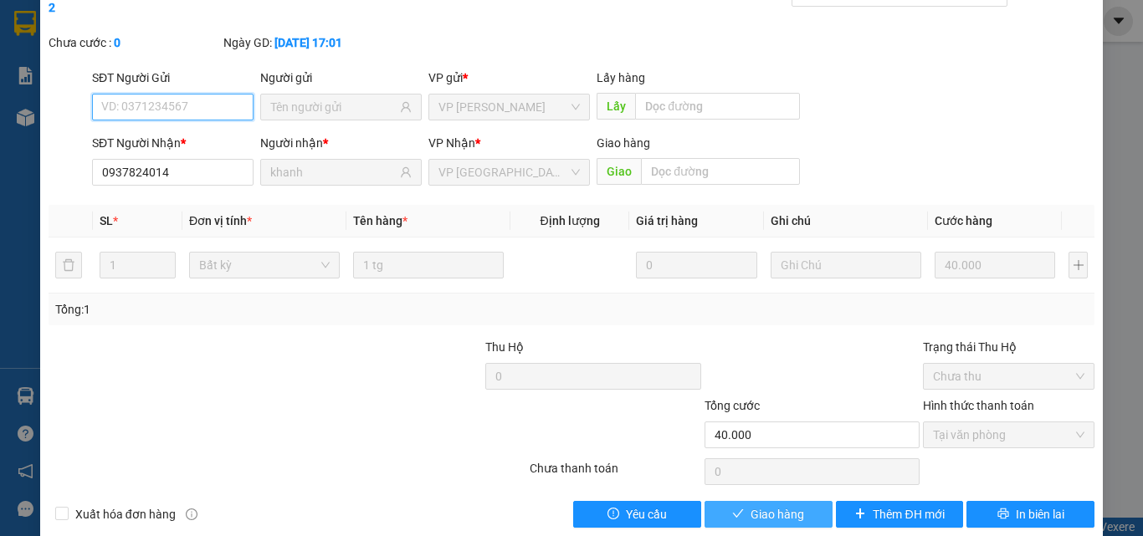
scroll to position [86, 0]
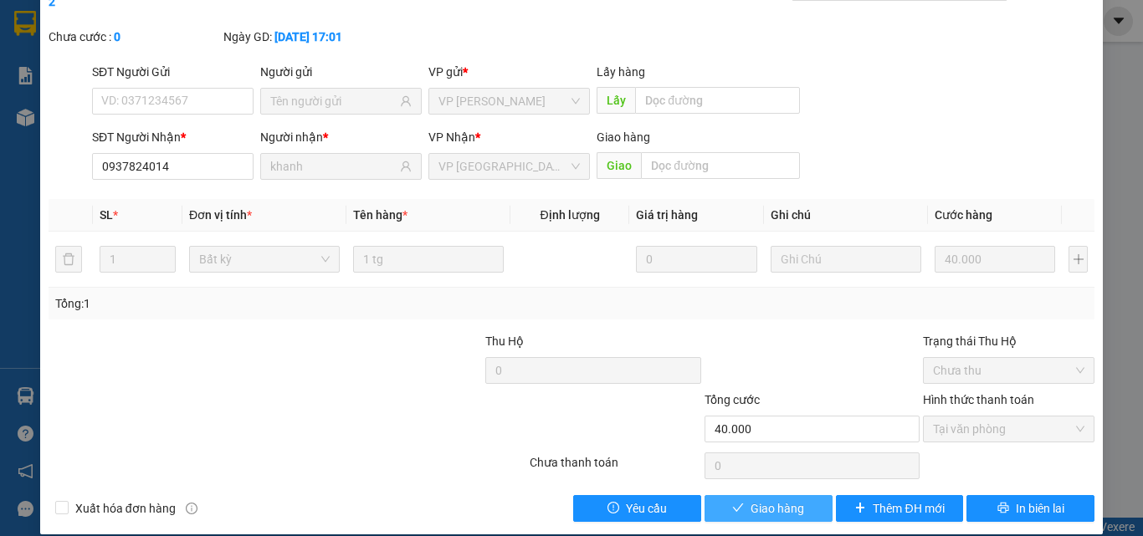
click at [777, 499] on span "Giao hàng" at bounding box center [777, 508] width 54 height 18
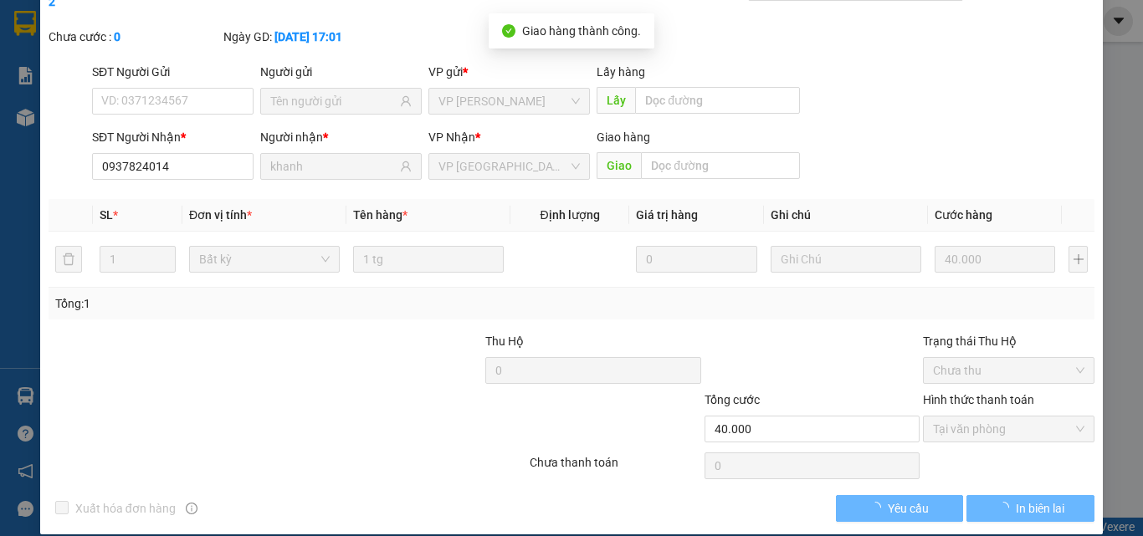
scroll to position [0, 0]
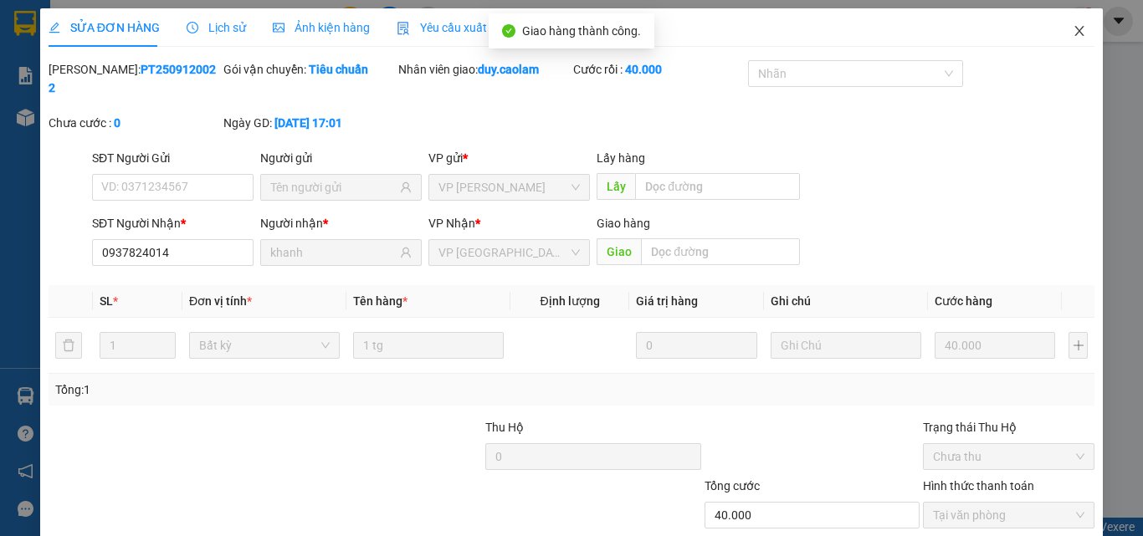
click at [1072, 25] on icon "close" at bounding box center [1078, 30] width 13 height 13
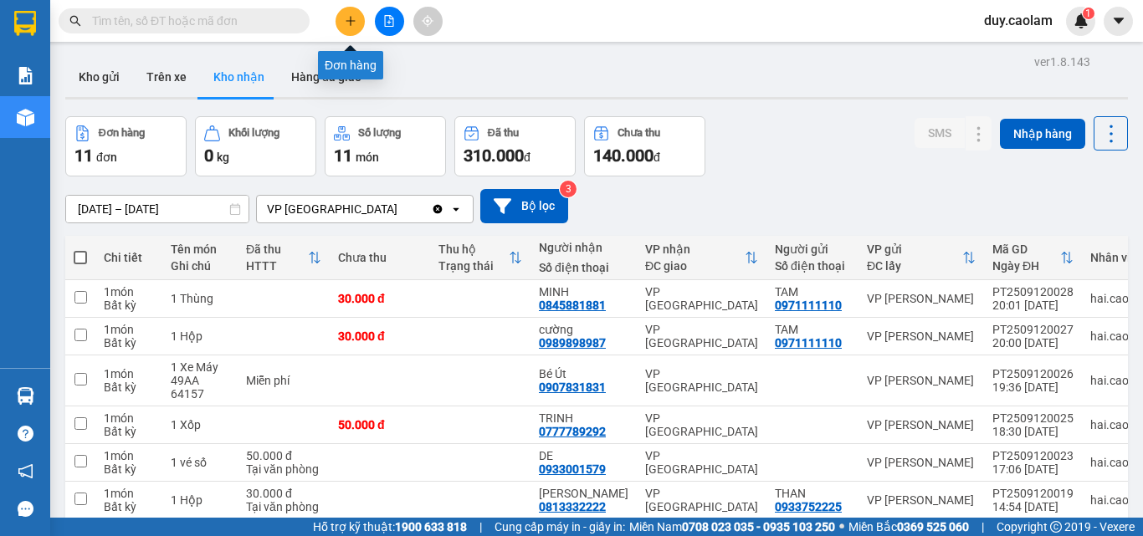
click at [349, 24] on icon "plus" at bounding box center [351, 21] width 12 height 12
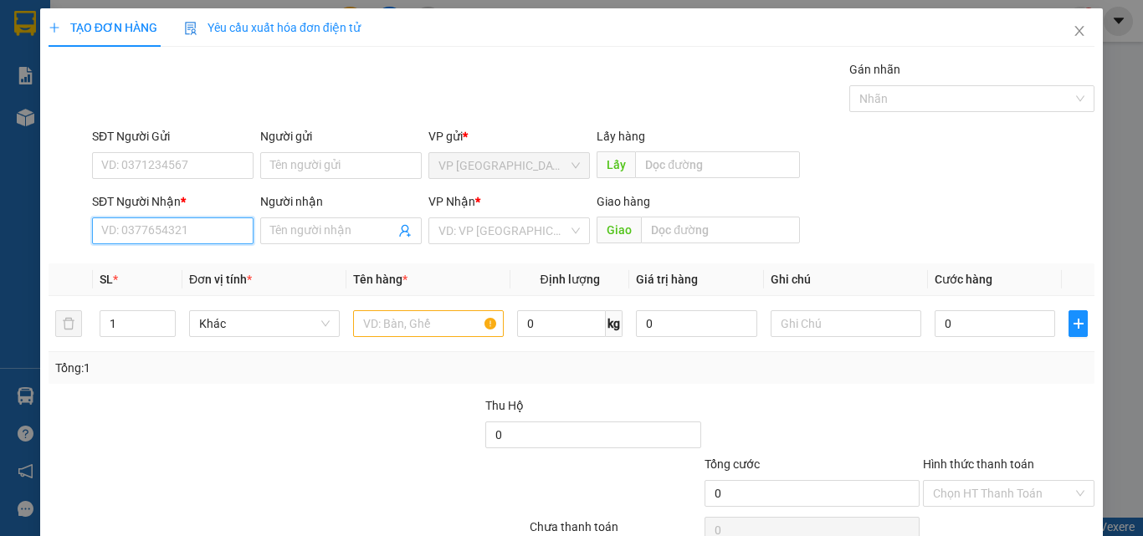
click at [217, 226] on input "SĐT Người Nhận *" at bounding box center [172, 230] width 161 height 27
click at [185, 236] on input "365" at bounding box center [172, 230] width 161 height 27
drag, startPoint x: 182, startPoint y: 255, endPoint x: 316, endPoint y: 290, distance: 138.4
click at [182, 256] on div "0989966365 - THU" at bounding box center [171, 264] width 140 height 18
type input "0989966365"
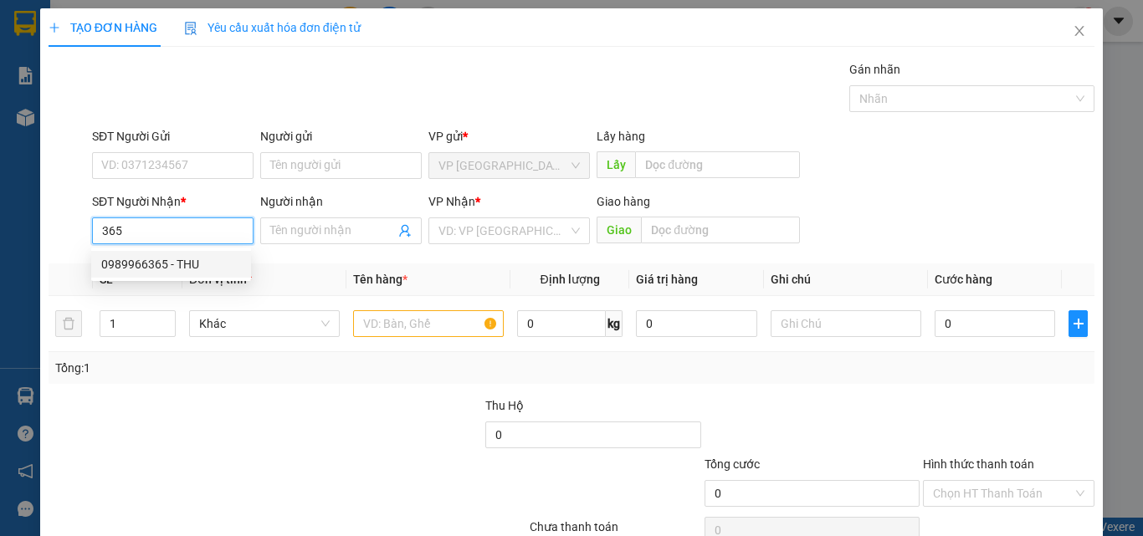
type input "THU"
type input "KM 6"
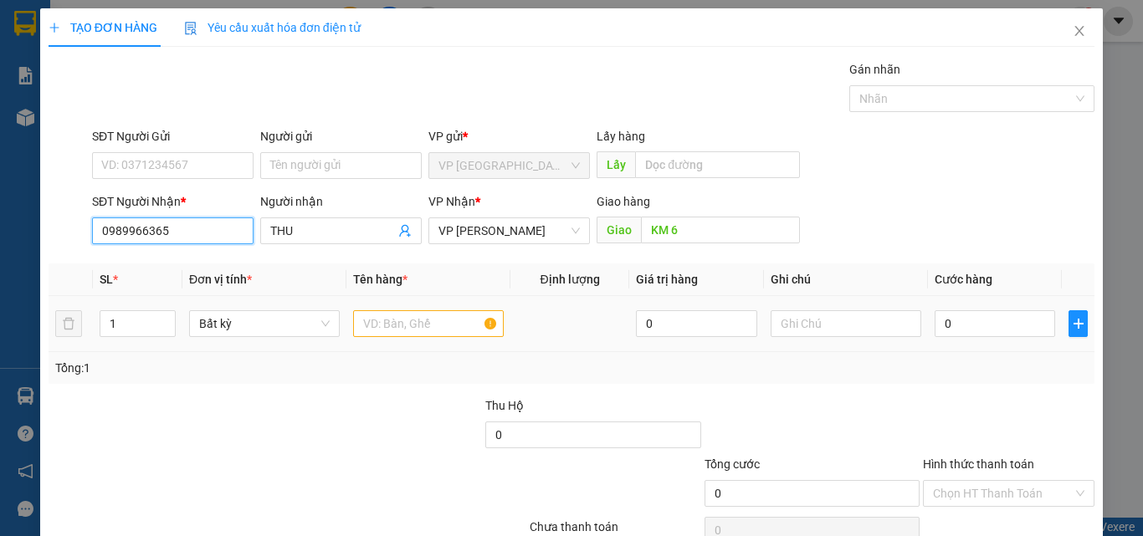
type input "0989966365"
click at [389, 322] on input "text" at bounding box center [428, 323] width 151 height 27
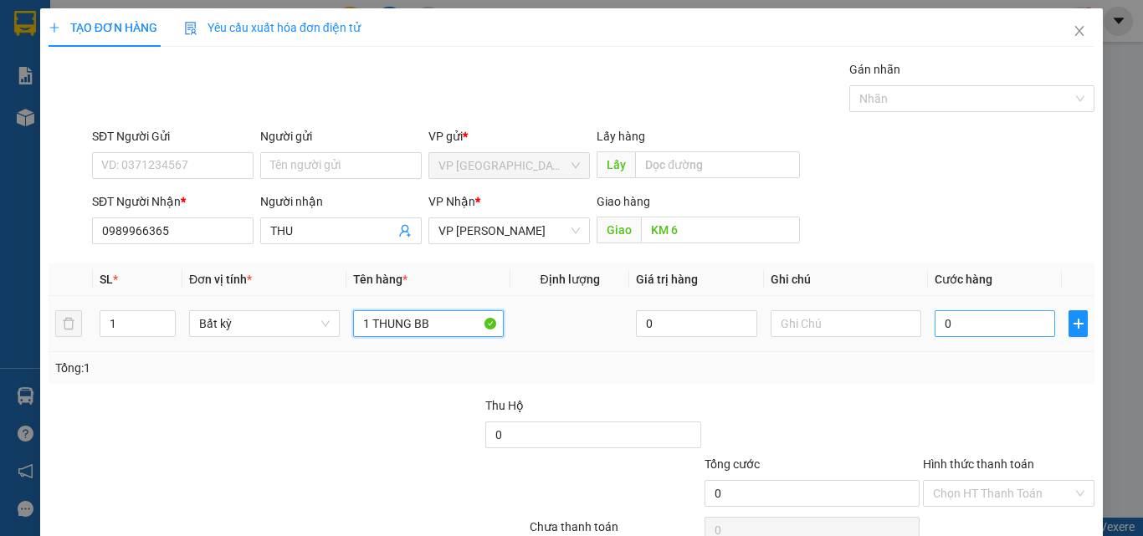
type input "1 THUNG BB"
click at [963, 320] on input "0" at bounding box center [994, 323] width 120 height 27
type input "4"
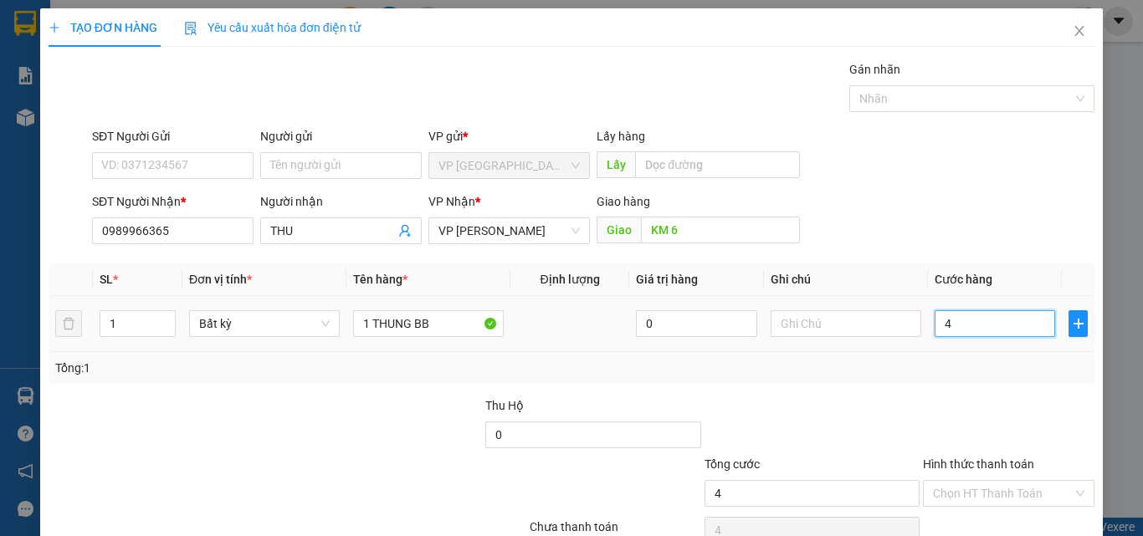
type input "40"
type input "400"
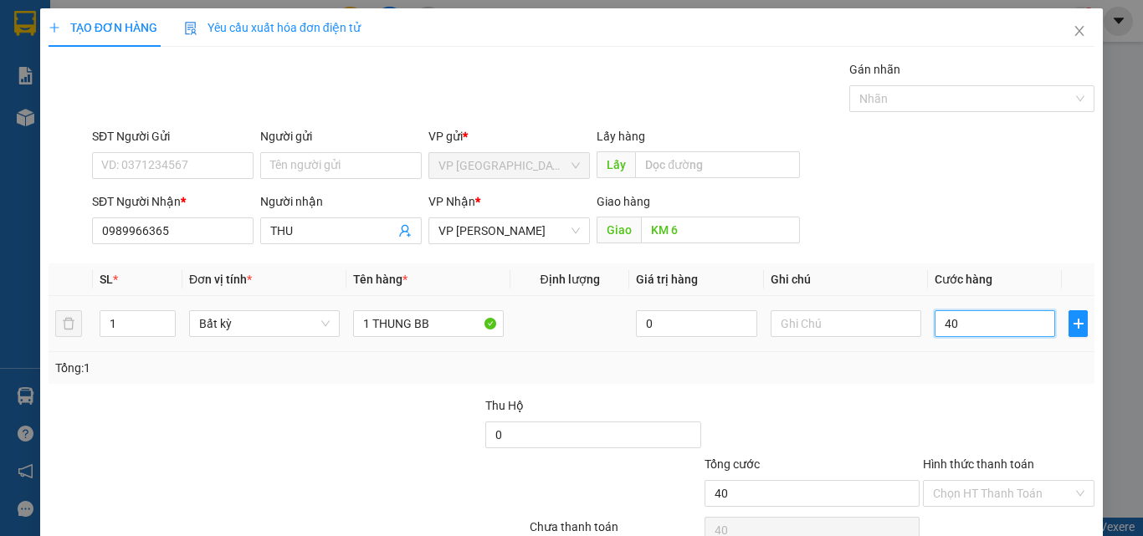
type input "400"
type input "4.000"
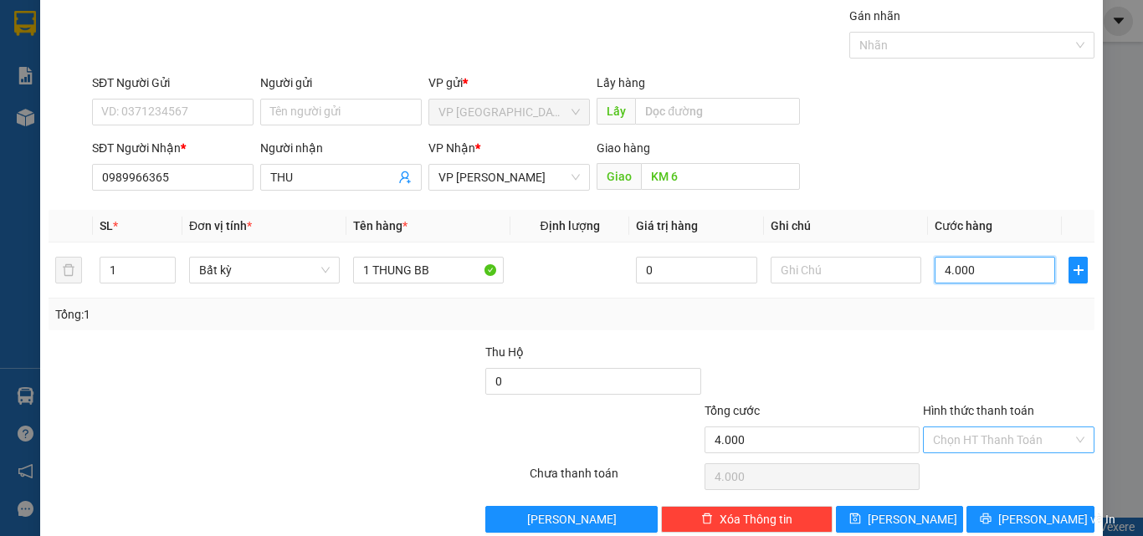
scroll to position [83, 0]
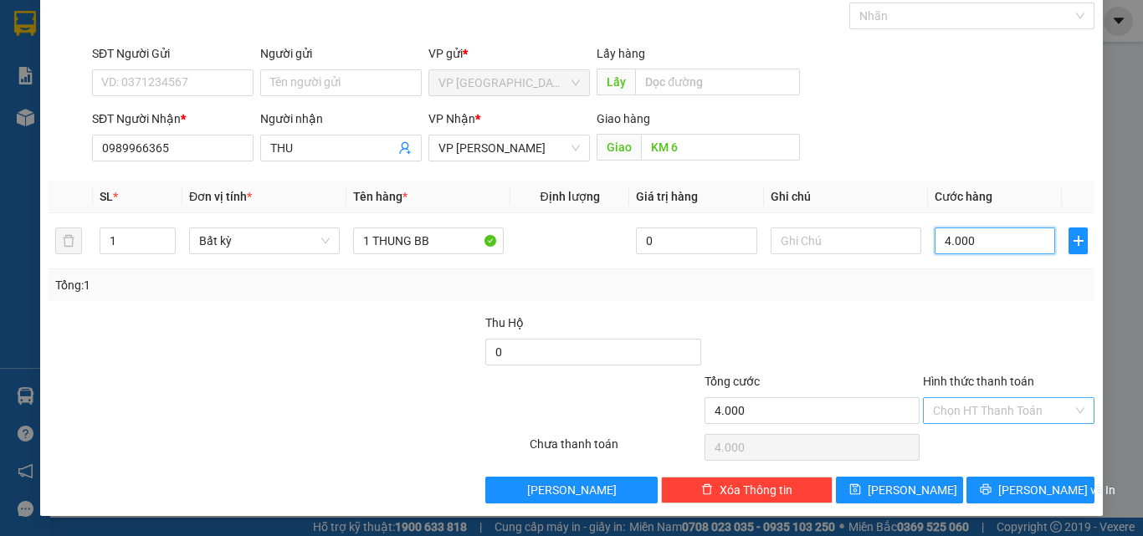
type input "40.000"
click at [996, 381] on label "Hình thức thanh toán" at bounding box center [978, 381] width 111 height 13
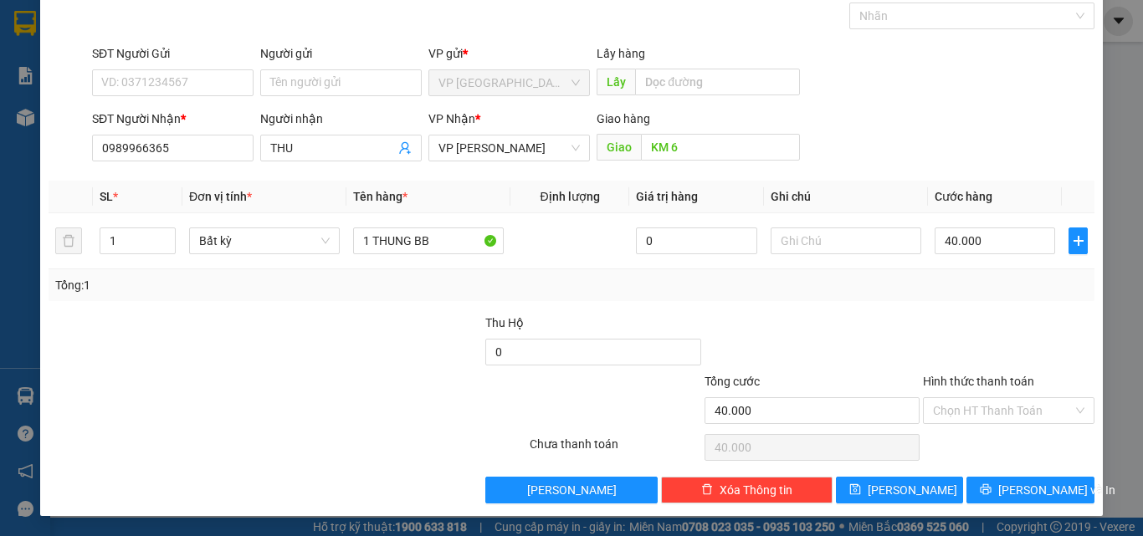
click at [996, 398] on input "Hình thức thanh toán" at bounding box center [1003, 410] width 140 height 25
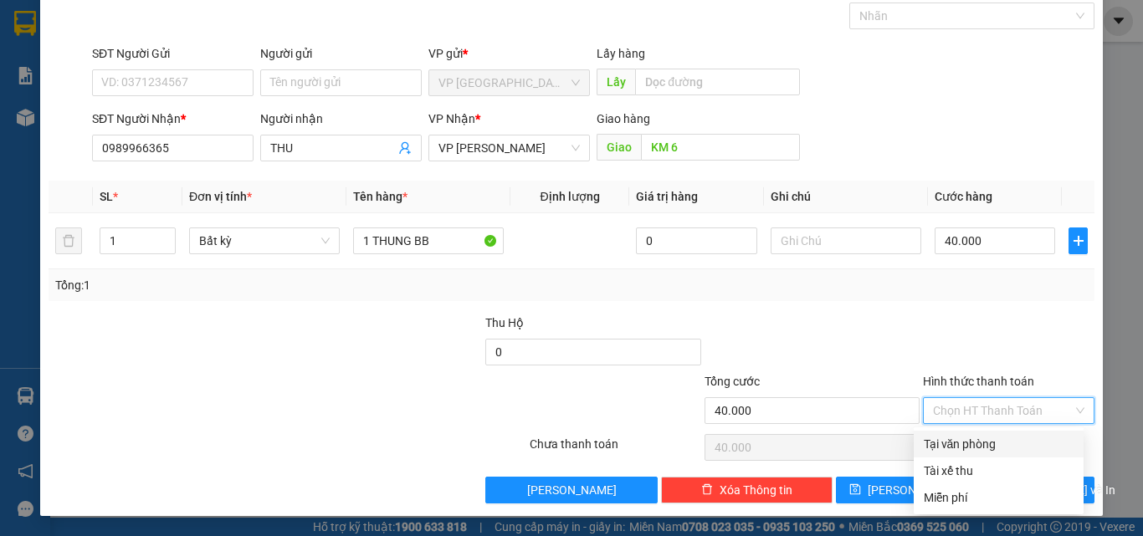
click at [994, 442] on div "Tại văn phòng" at bounding box center [998, 444] width 150 height 18
type input "0"
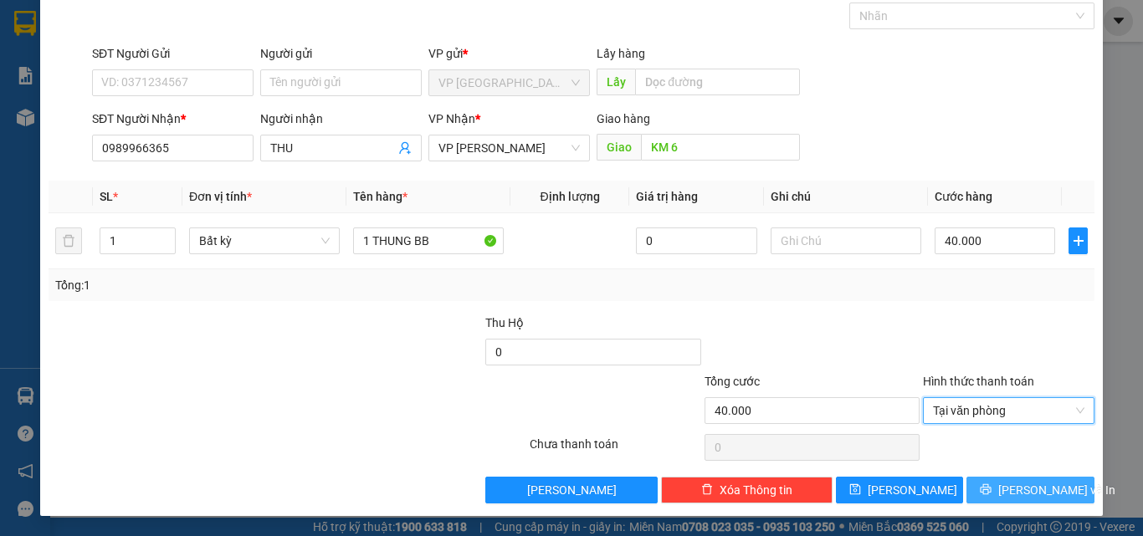
click at [1016, 493] on span "[PERSON_NAME] và In" at bounding box center [1056, 490] width 117 height 18
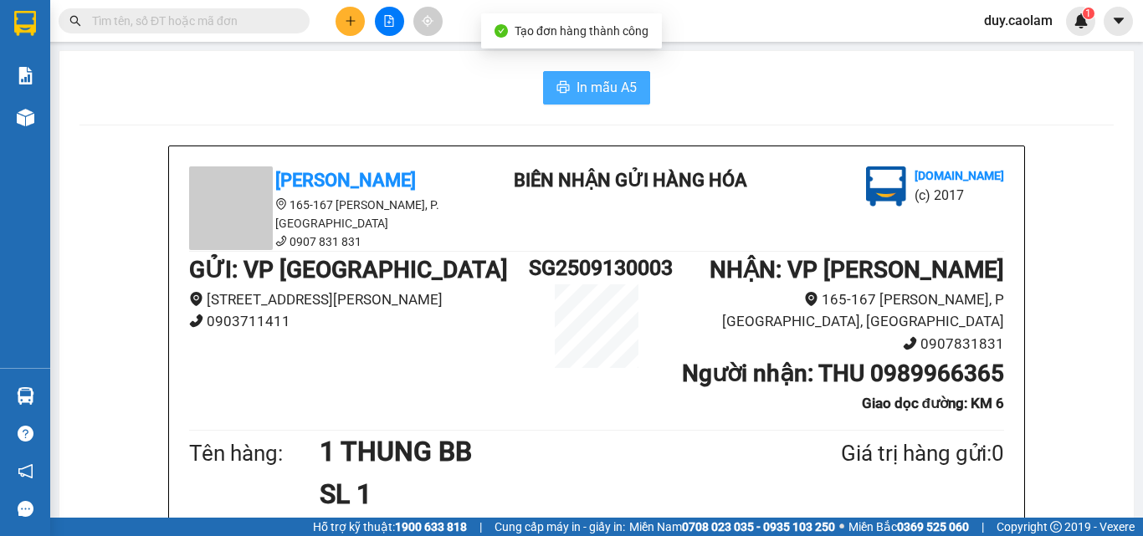
click at [599, 82] on span "In mẫu A5" at bounding box center [606, 87] width 60 height 21
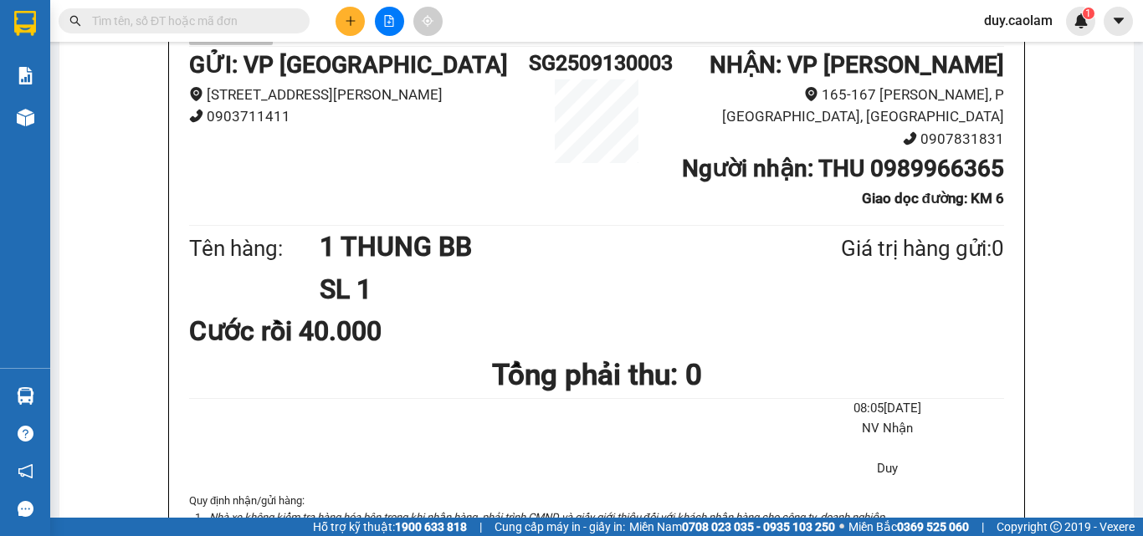
scroll to position [167, 0]
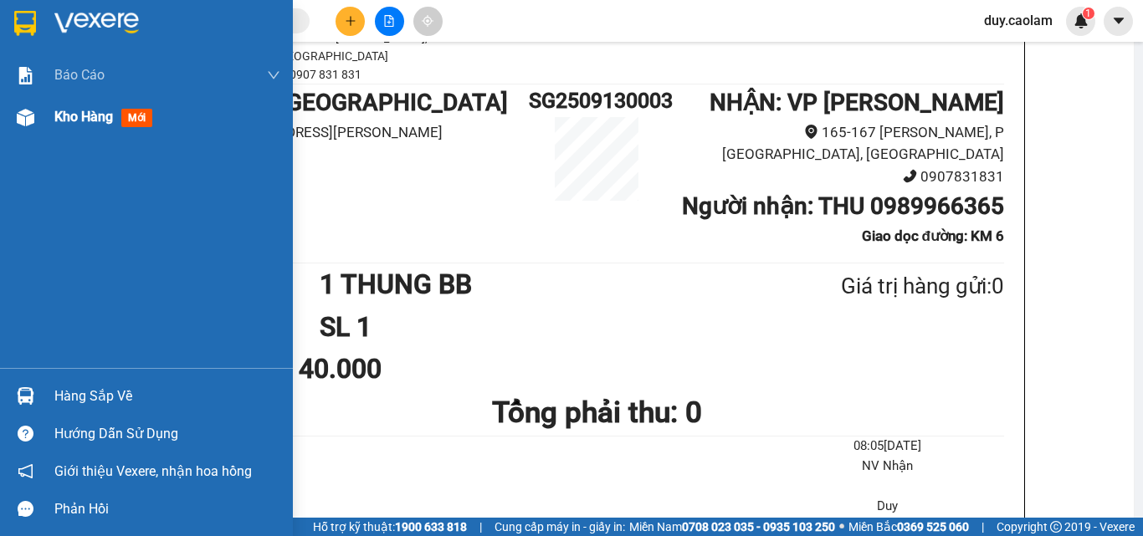
click at [59, 114] on span "Kho hàng" at bounding box center [83, 117] width 59 height 16
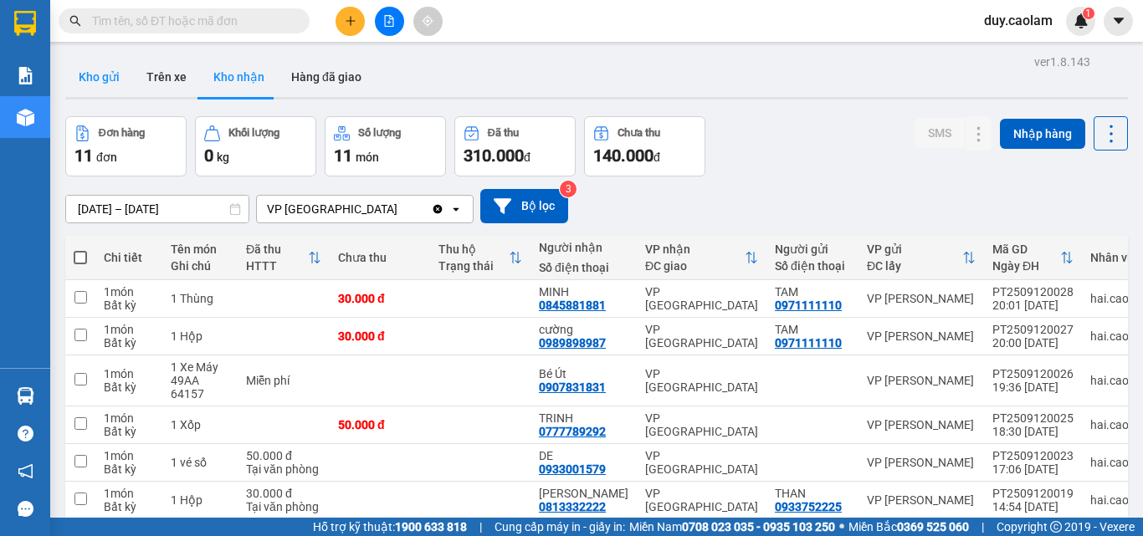
click at [109, 62] on button "Kho gửi" at bounding box center [99, 77] width 68 height 40
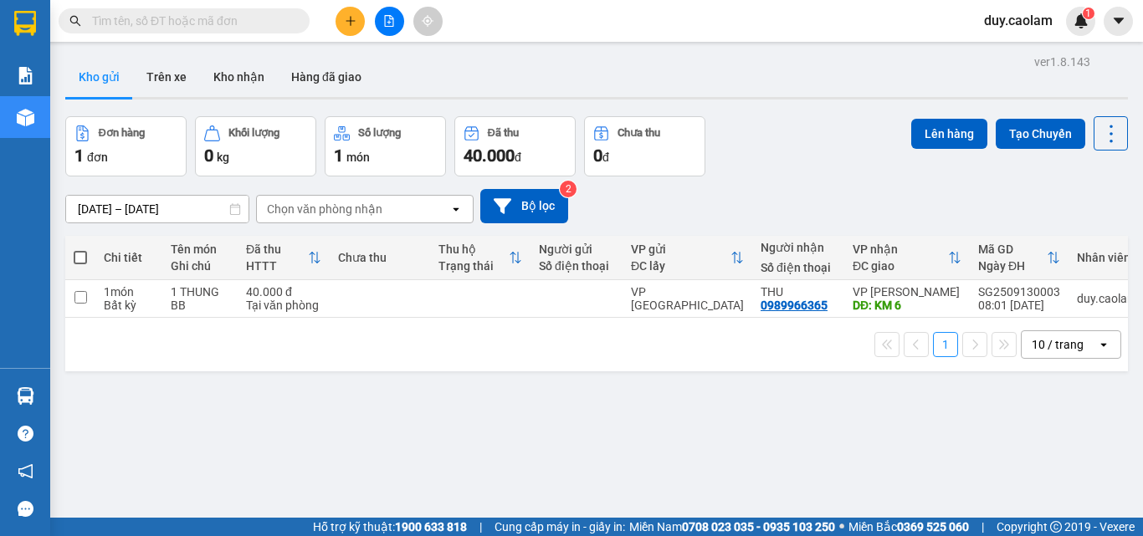
drag, startPoint x: 79, startPoint y: 257, endPoint x: 127, endPoint y: 236, distance: 52.8
click at [79, 258] on span at bounding box center [80, 257] width 13 height 13
click at [80, 249] on input "checkbox" at bounding box center [80, 249] width 0 height 0
checkbox input "true"
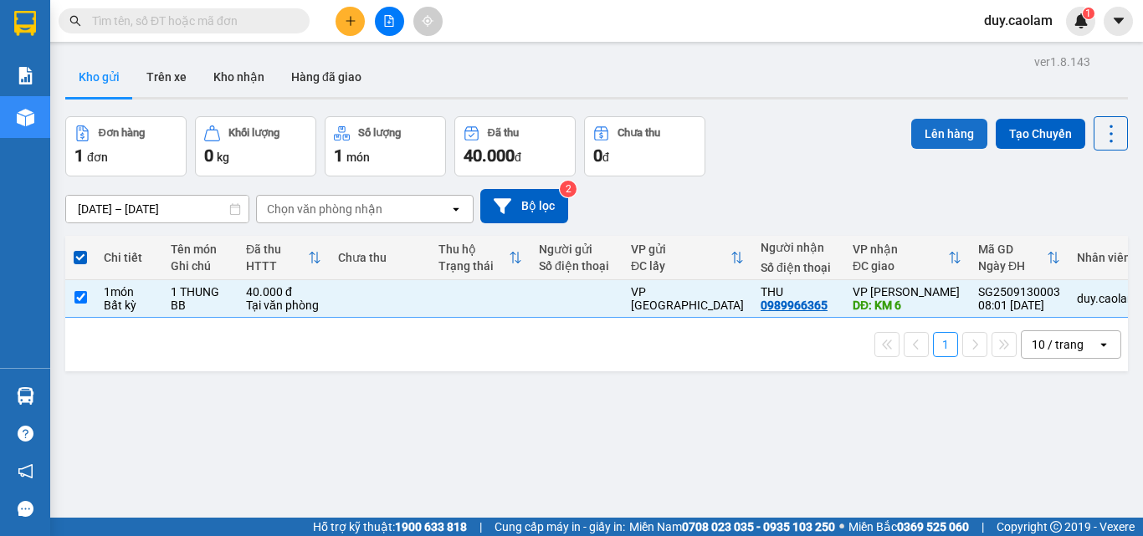
click at [950, 136] on button "Lên hàng" at bounding box center [949, 134] width 76 height 30
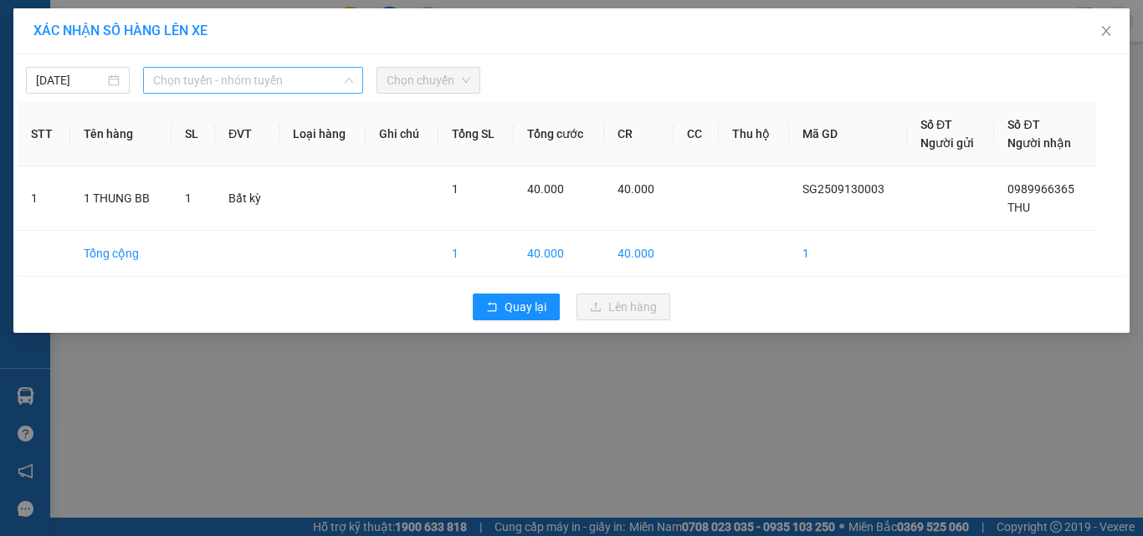
click at [207, 76] on span "Chọn tuyến - nhóm tuyến" at bounding box center [253, 80] width 200 height 25
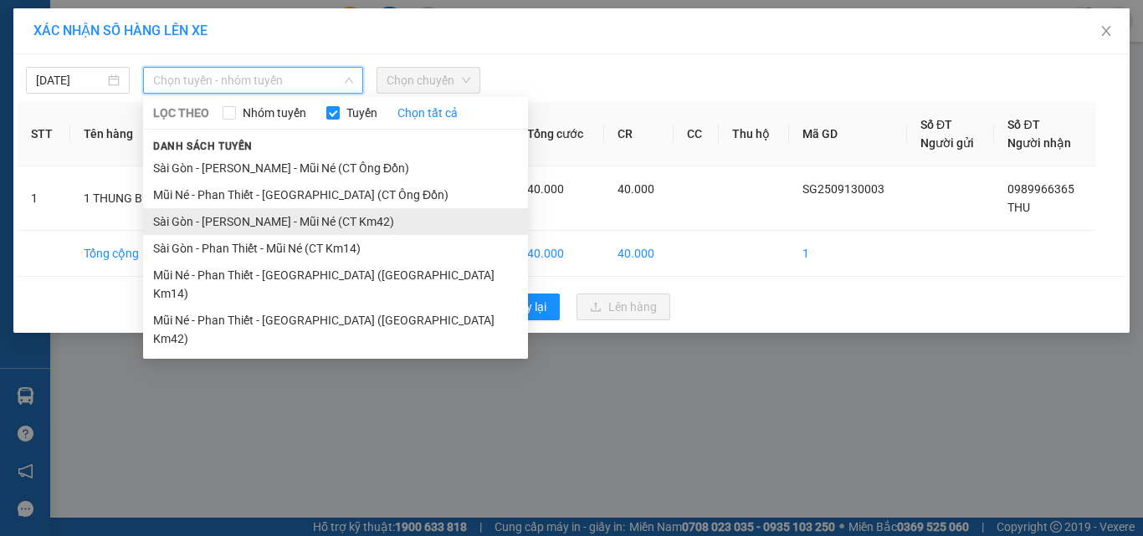
click at [279, 220] on li "Sài Gòn - [PERSON_NAME] - Mũi Né (CT Km42)" at bounding box center [335, 221] width 385 height 27
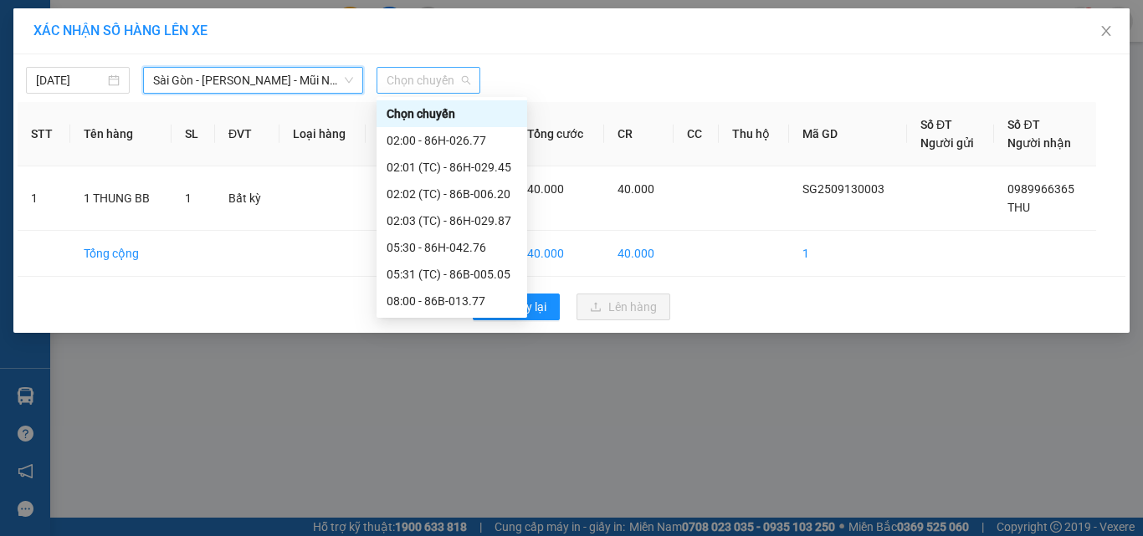
click at [409, 77] on span "Chọn chuyến" at bounding box center [428, 80] width 84 height 25
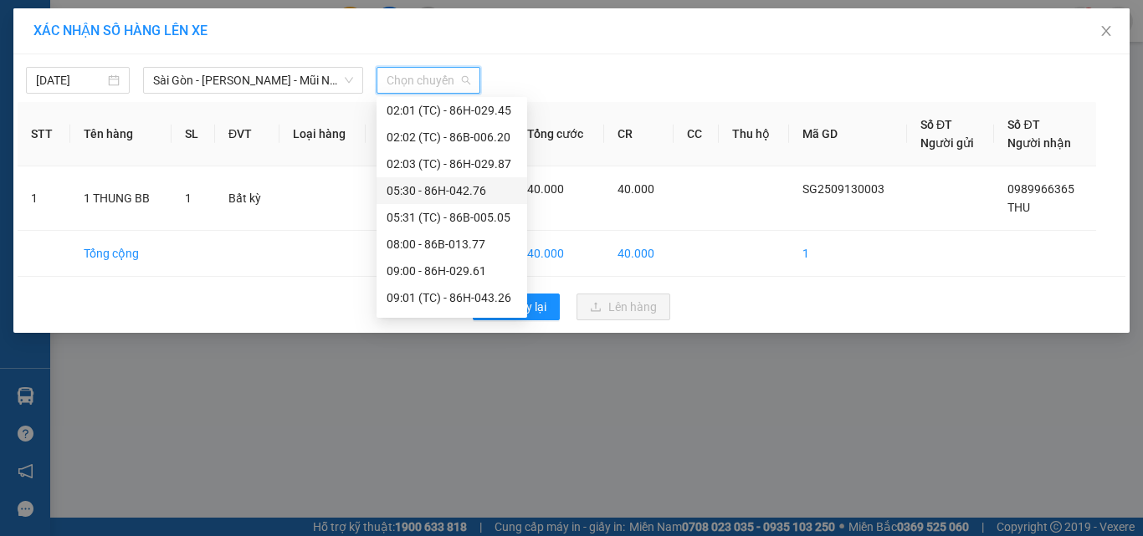
scroll to position [84, 0]
click at [439, 209] on div "08:00 - 86B-013.77" at bounding box center [451, 217] width 130 height 18
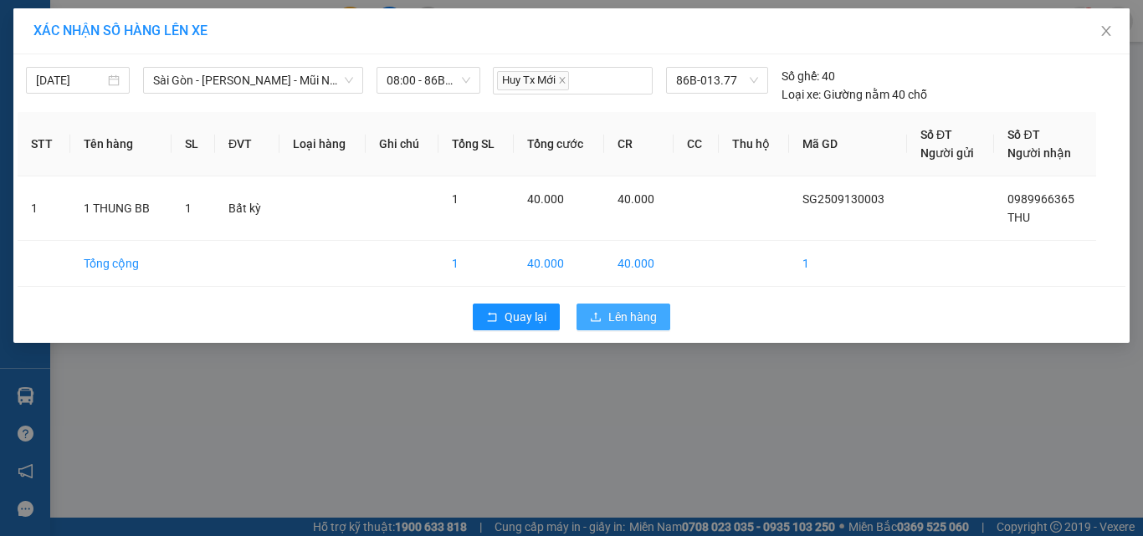
click at [608, 314] on button "Lên hàng" at bounding box center [623, 317] width 94 height 27
